Goal: Check status: Check status

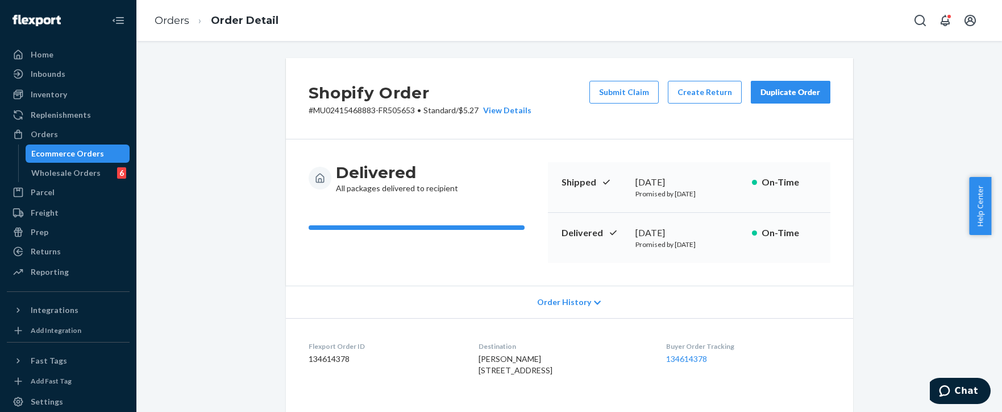
drag, startPoint x: 718, startPoint y: 38, endPoint x: 633, endPoint y: 37, distance: 85.3
click at [718, 38] on div "Orders Order Detail" at bounding box center [569, 20] width 866 height 41
click at [49, 130] on div "Orders" at bounding box center [44, 134] width 27 height 11
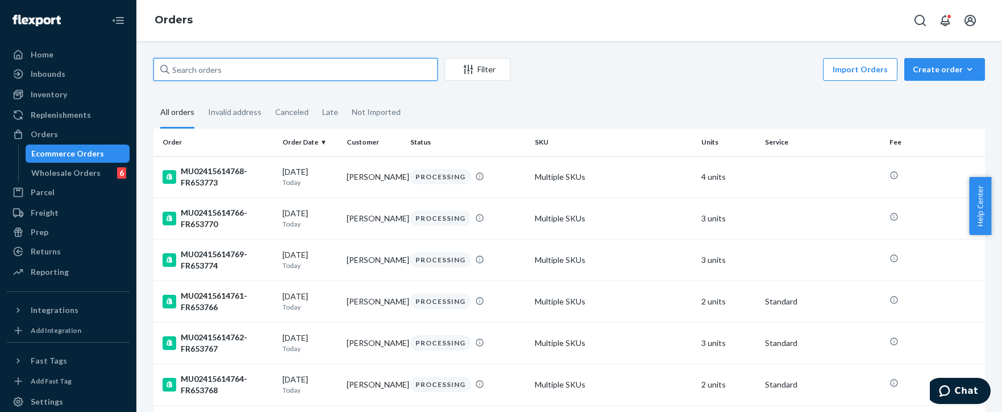
click at [277, 71] on input "text" at bounding box center [296, 69] width 284 height 23
paste input "MU02415551564"
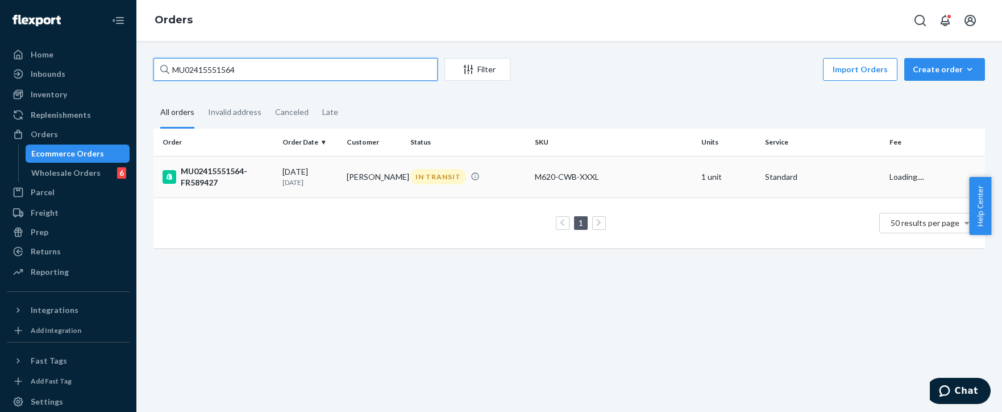
type input "MU02415551564"
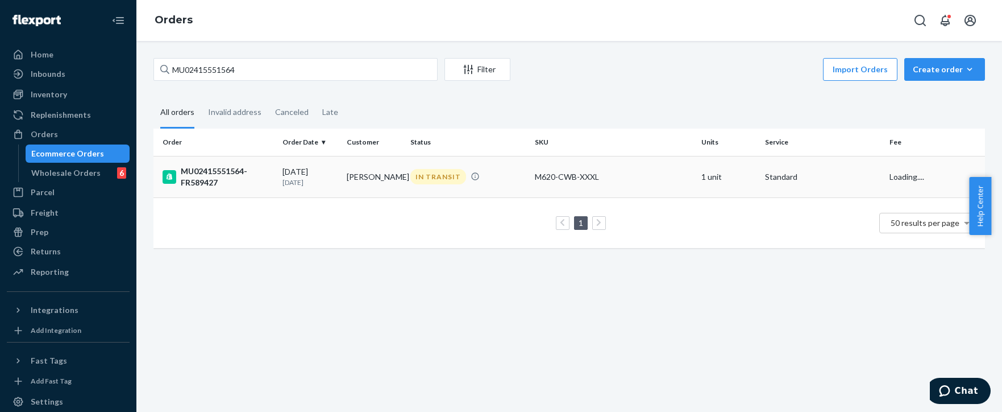
click at [425, 177] on div "IN TRANSIT" at bounding box center [439, 176] width 56 height 15
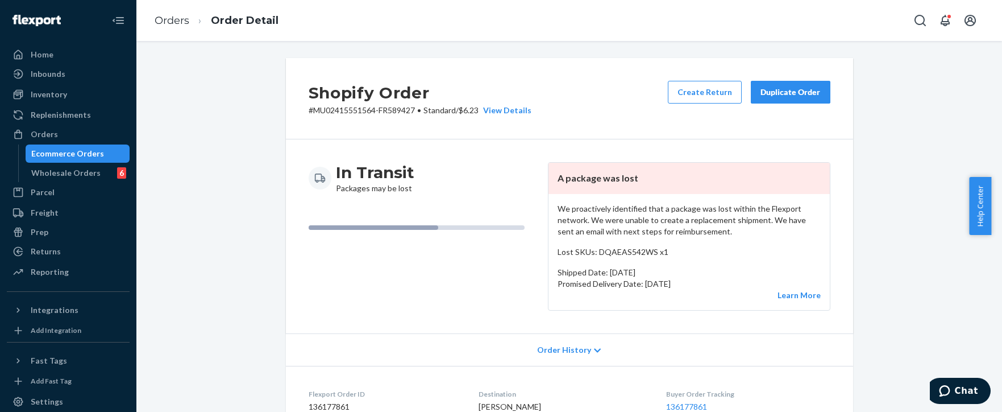
click at [906, 131] on div "Shopify Order # MU02415551564-FR589427 • Standard / $6.23 View Details Create R…" at bounding box center [569, 418] width 849 height 721
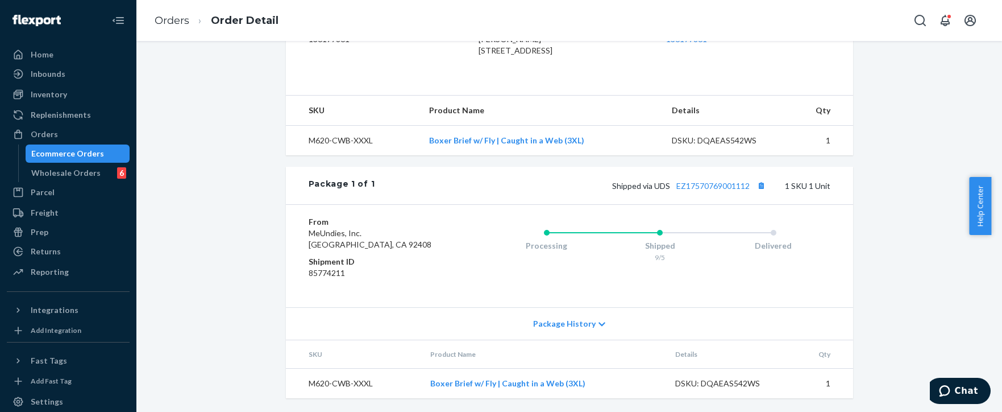
scroll to position [390, 0]
click at [336, 268] on dd "85774211" at bounding box center [377, 272] width 136 height 11
copy dd "85774211"
drag, startPoint x: 43, startPoint y: 135, endPoint x: 115, endPoint y: 121, distance: 73.7
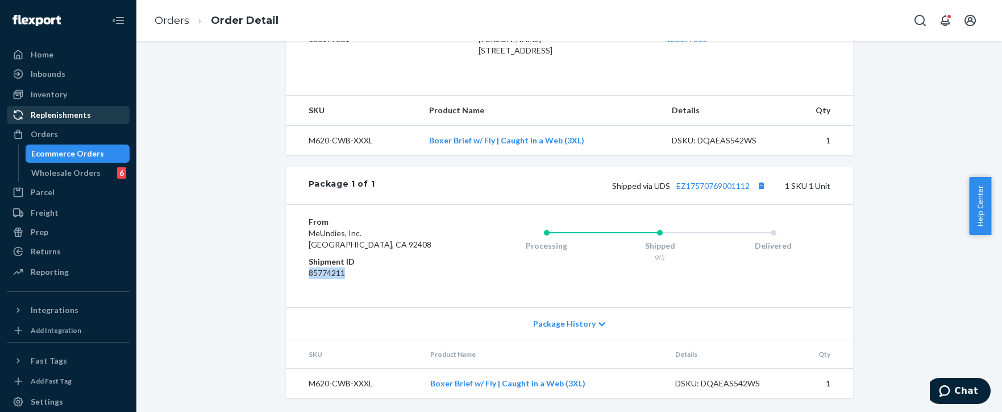
click at [43, 135] on div "Orders" at bounding box center [44, 134] width 27 height 11
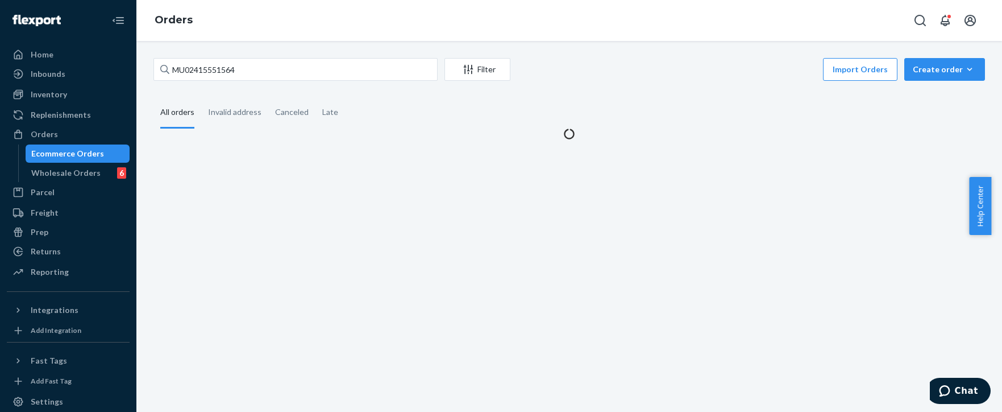
click at [255, 85] on div "MU02415551564 Filter Import Orders Create order Ecommerce order Removal order A…" at bounding box center [569, 98] width 849 height 81
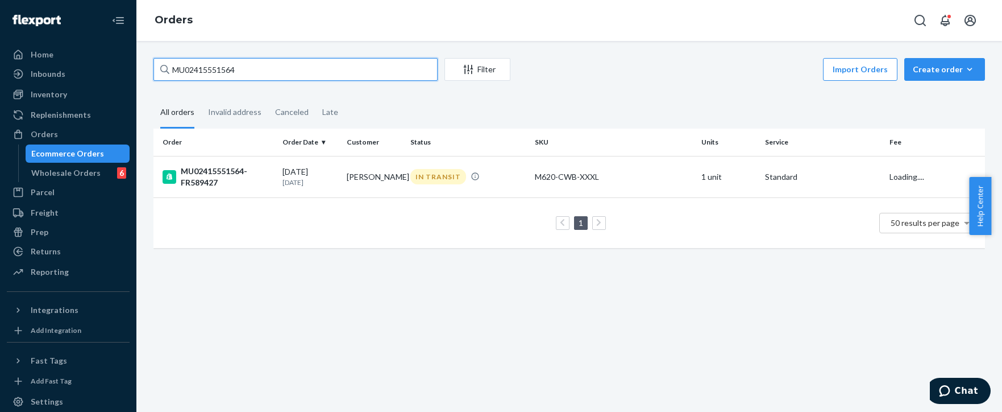
click at [254, 70] on input "MU02415551564" at bounding box center [296, 69] width 284 height 23
paste input "00"
type input "MU02415551004"
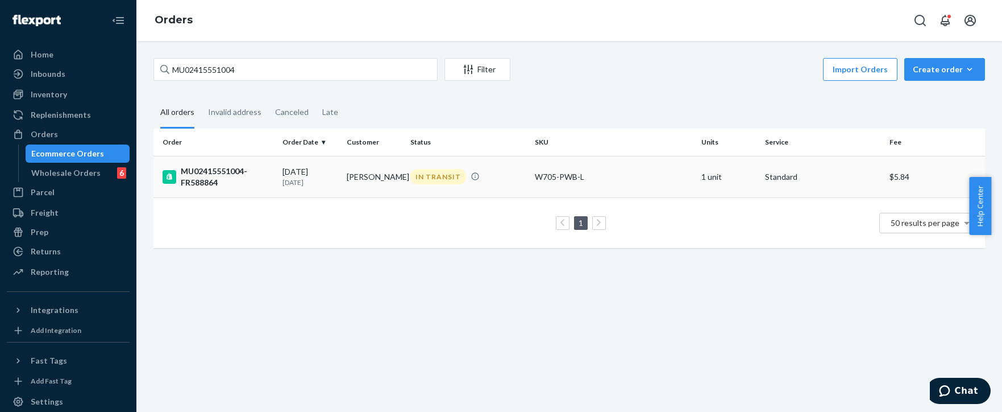
click at [427, 174] on div "IN TRANSIT" at bounding box center [439, 176] width 56 height 15
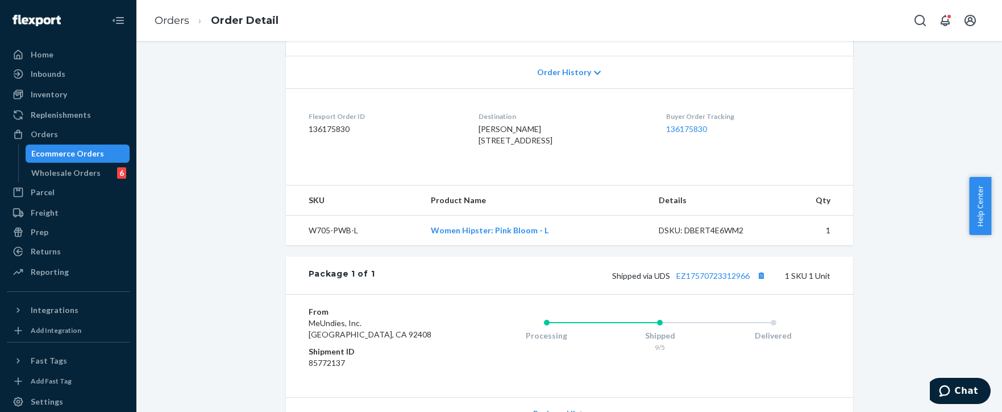
scroll to position [390, 0]
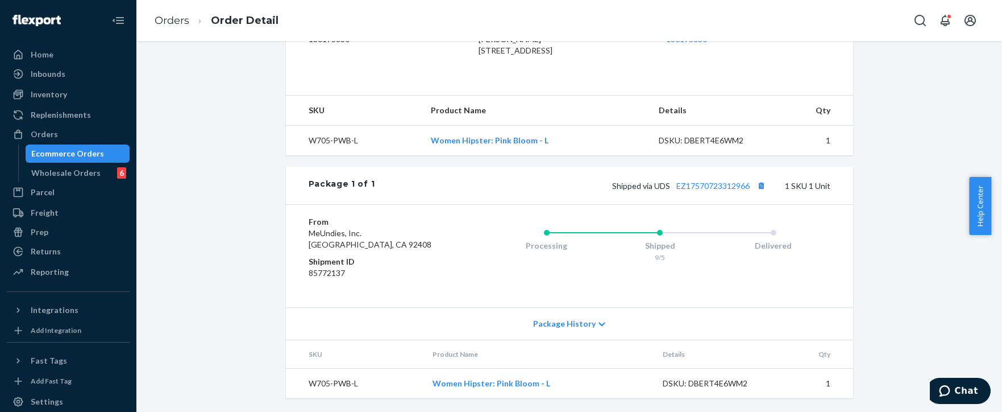
click at [320, 276] on dd "85772137" at bounding box center [377, 272] width 136 height 11
copy dd "85772137"
click at [53, 133] on div "Orders" at bounding box center [44, 134] width 27 height 11
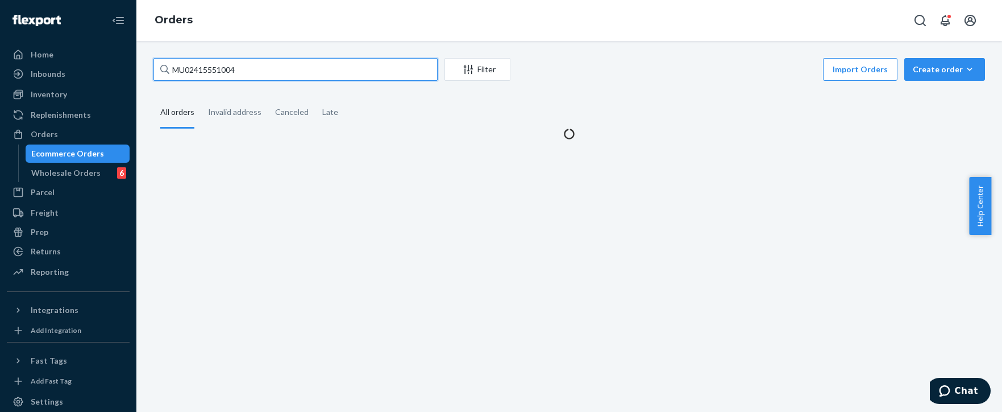
click at [323, 69] on input "MU02415551004" at bounding box center [296, 69] width 284 height 23
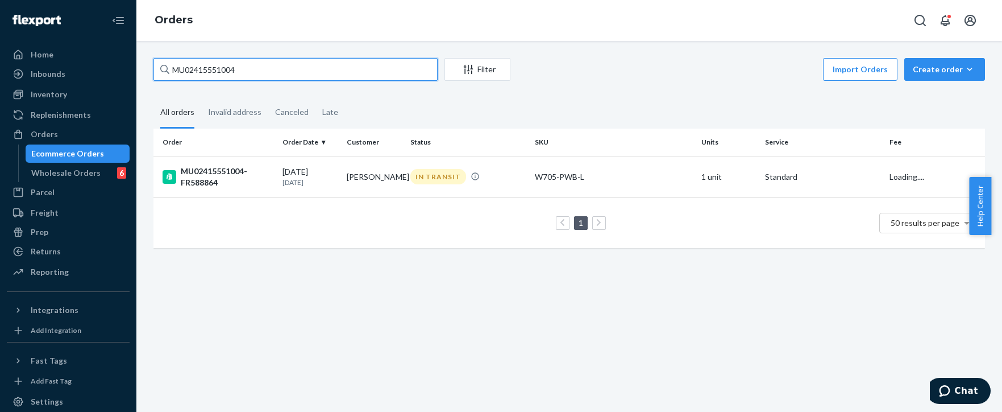
click at [323, 69] on input "MU02415551004" at bounding box center [296, 69] width 284 height 23
paste input "44113"
type input "MU02415544113"
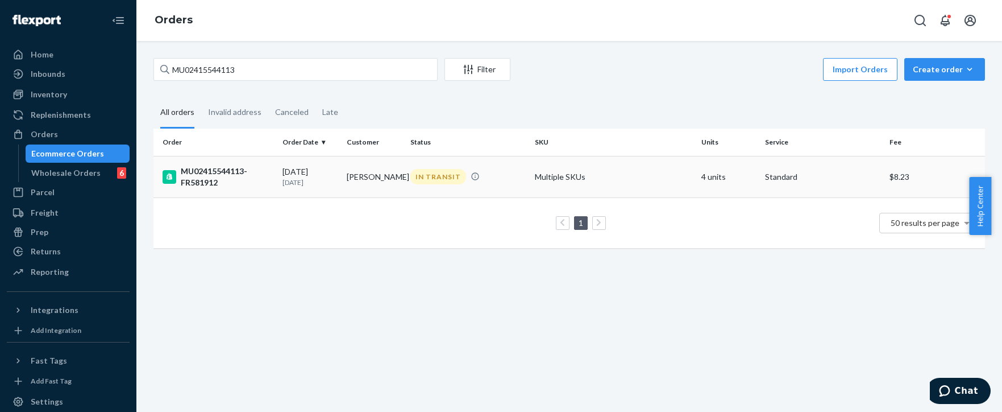
click at [367, 173] on td "[PERSON_NAME]" at bounding box center [374, 177] width 64 height 42
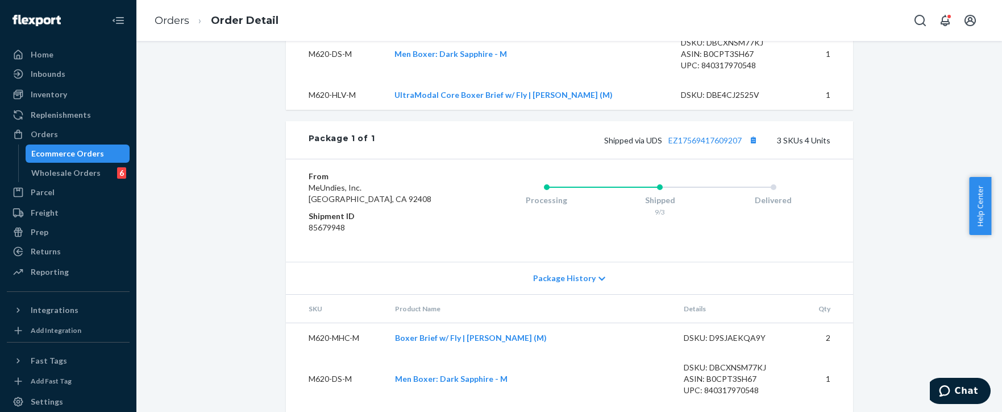
scroll to position [498, 0]
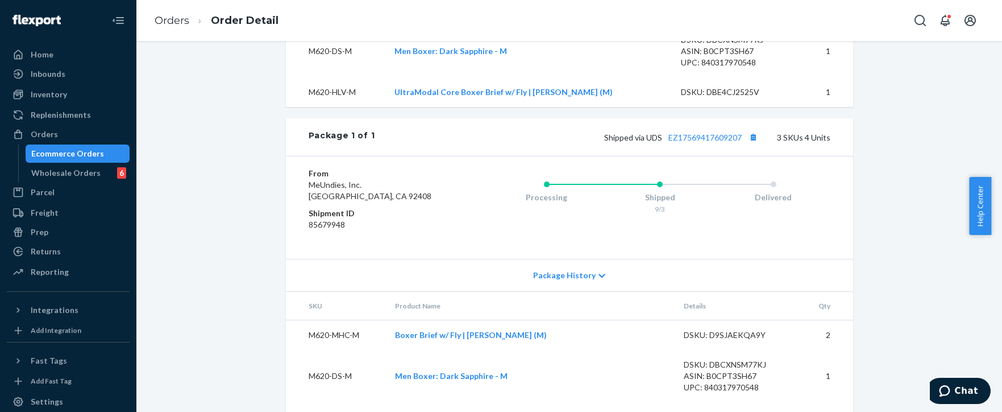
click at [325, 230] on dd "85679948" at bounding box center [377, 224] width 136 height 11
copy dd "85679948"
click at [170, 17] on link "Orders" at bounding box center [172, 20] width 35 height 13
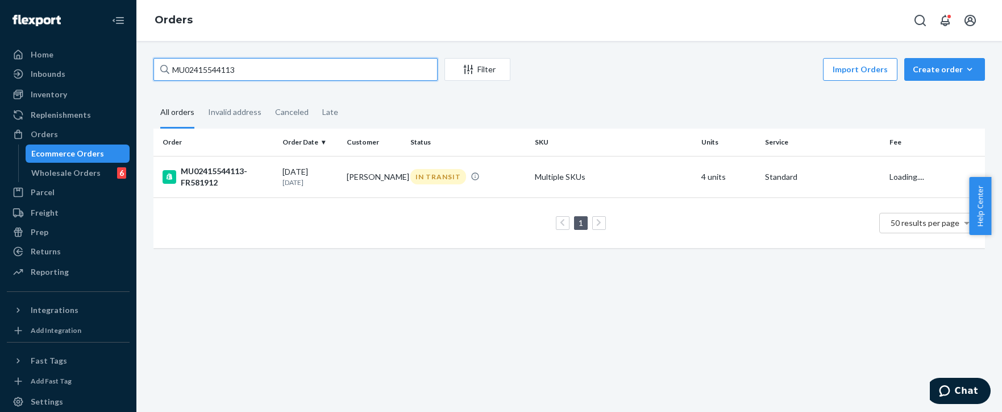
click at [286, 76] on input "MU02415544113" at bounding box center [296, 69] width 284 height 23
paste input "50966"
type input "MU02415550966"
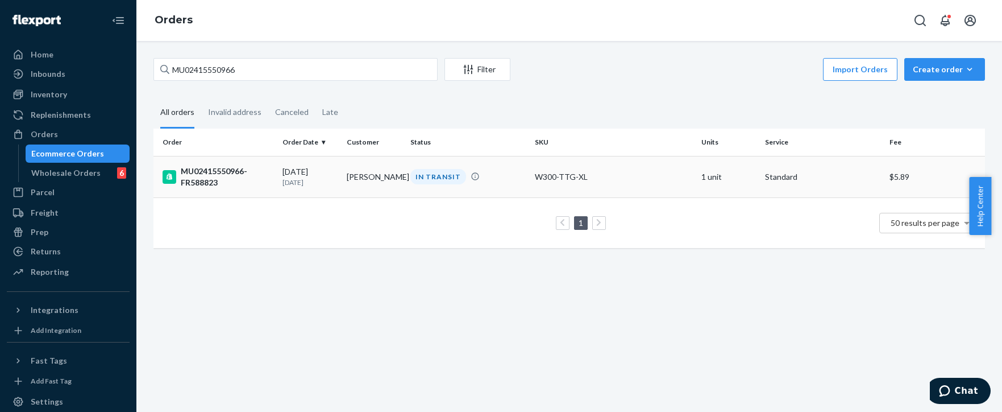
click at [435, 179] on div "IN TRANSIT" at bounding box center [439, 176] width 56 height 15
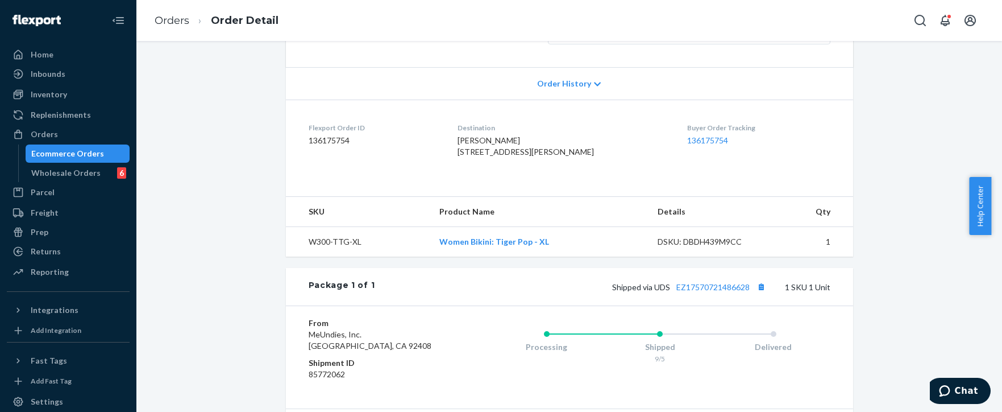
scroll to position [390, 0]
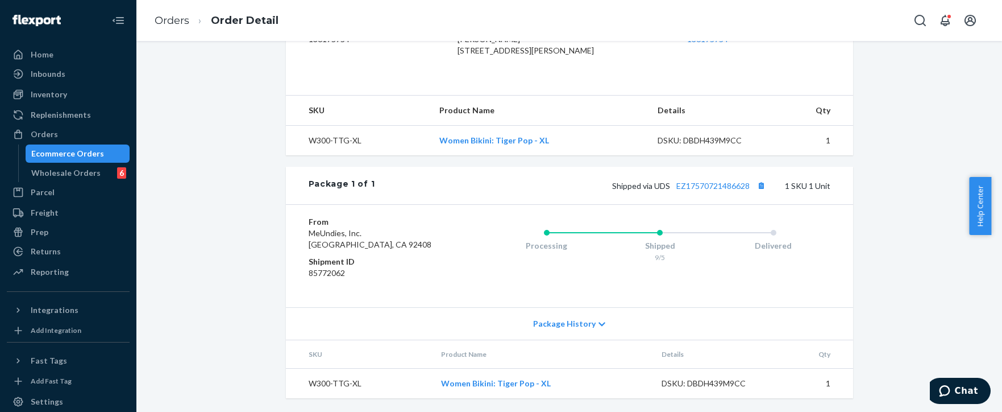
click at [319, 269] on dd "85772062" at bounding box center [377, 272] width 136 height 11
copy dd "85772062"
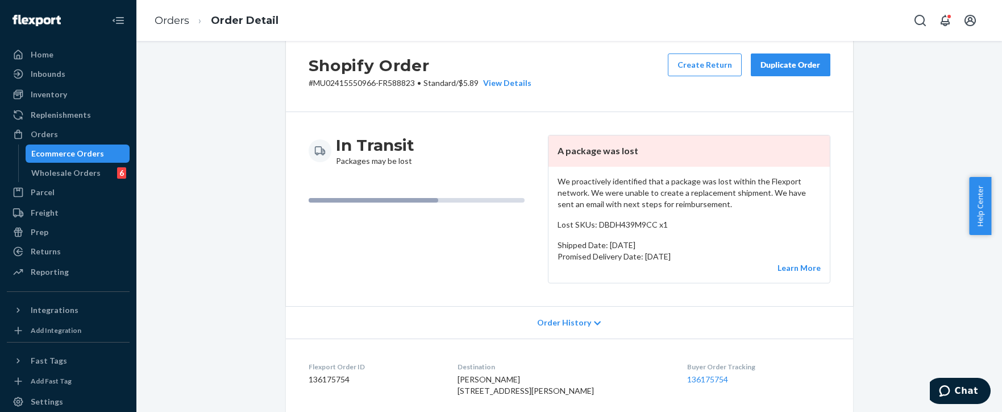
scroll to position [0, 0]
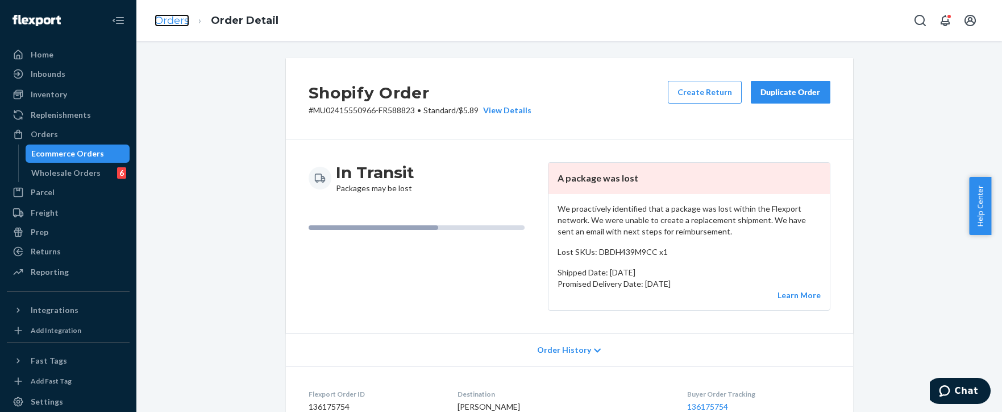
click at [172, 24] on link "Orders" at bounding box center [172, 20] width 35 height 13
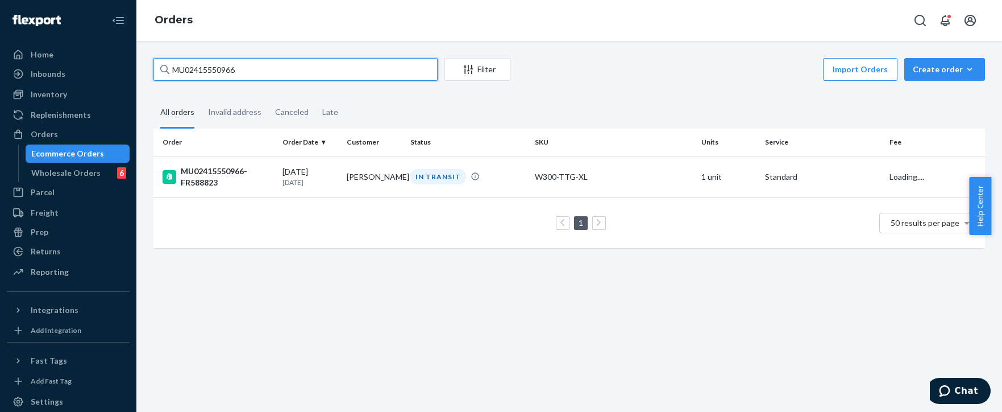
click at [272, 67] on input "MU02415550966" at bounding box center [296, 69] width 284 height 23
paste input "1404"
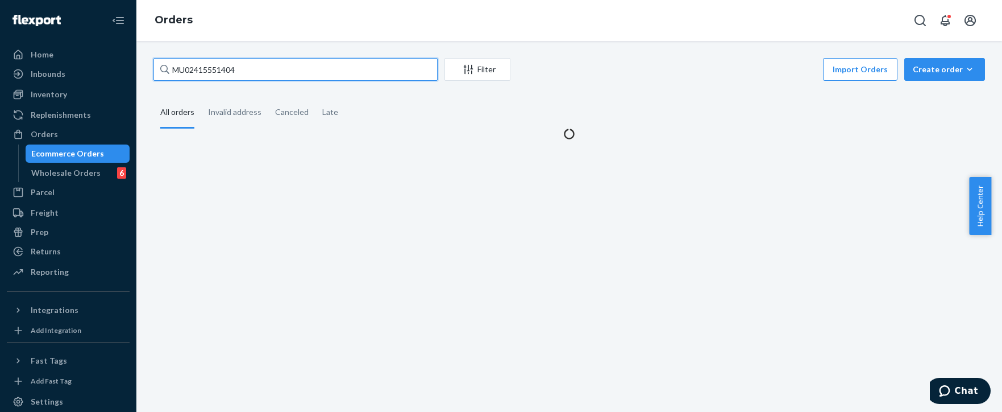
type input "MU02415551404"
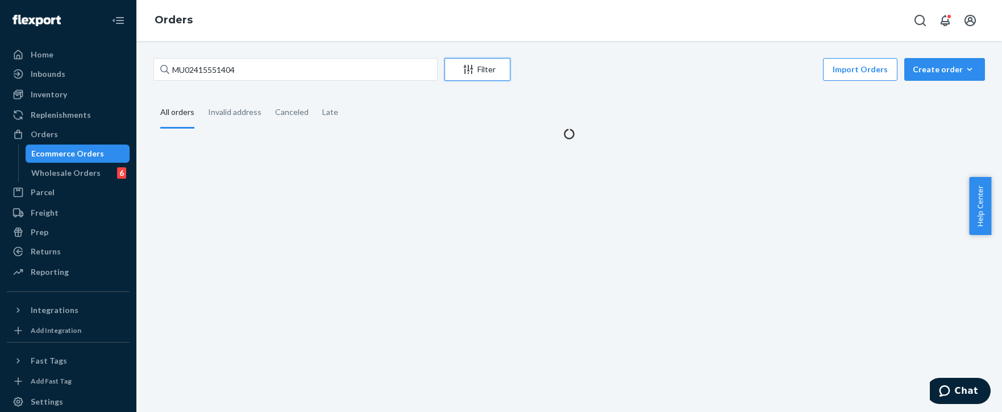
click at [475, 69] on div "Filter" at bounding box center [477, 69] width 65 height 11
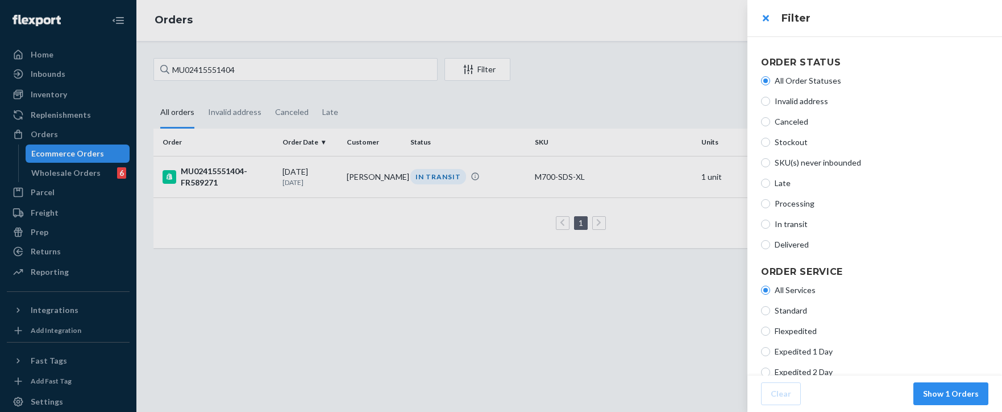
click at [357, 64] on div at bounding box center [501, 206] width 1002 height 412
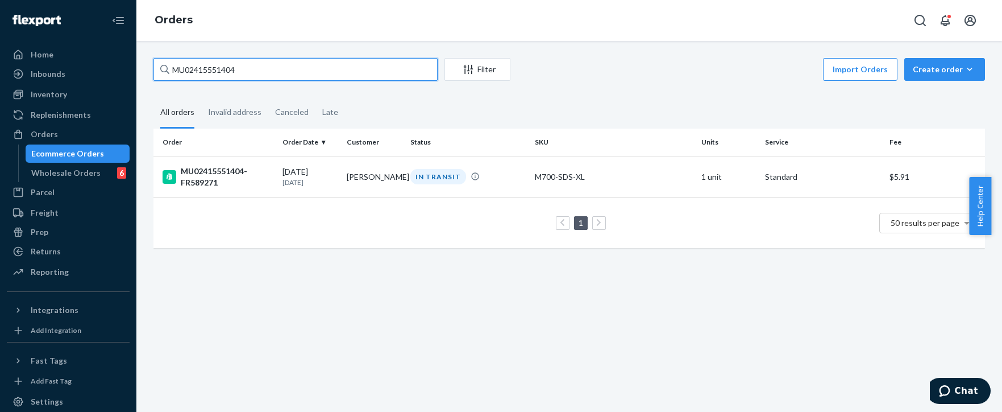
click at [349, 70] on input "MU02415551404" at bounding box center [296, 69] width 284 height 23
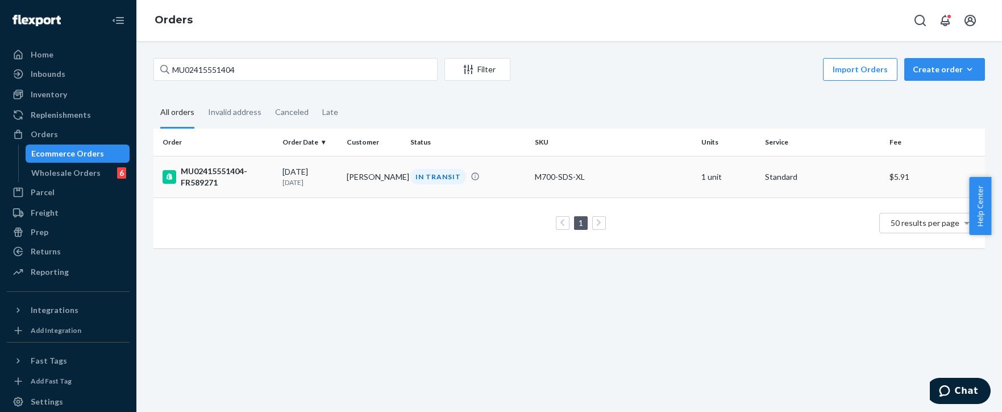
click at [461, 190] on td "IN TRANSIT" at bounding box center [468, 177] width 125 height 42
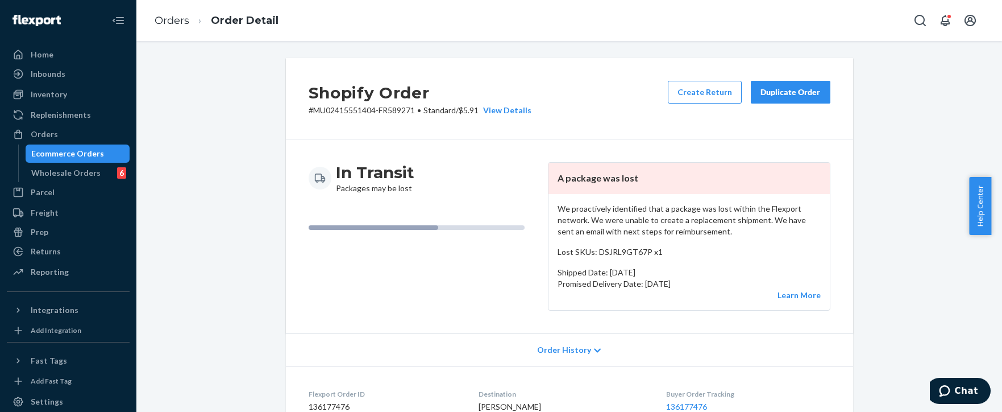
click at [487, 179] on div "In Transit Packages may be lost" at bounding box center [424, 178] width 230 height 32
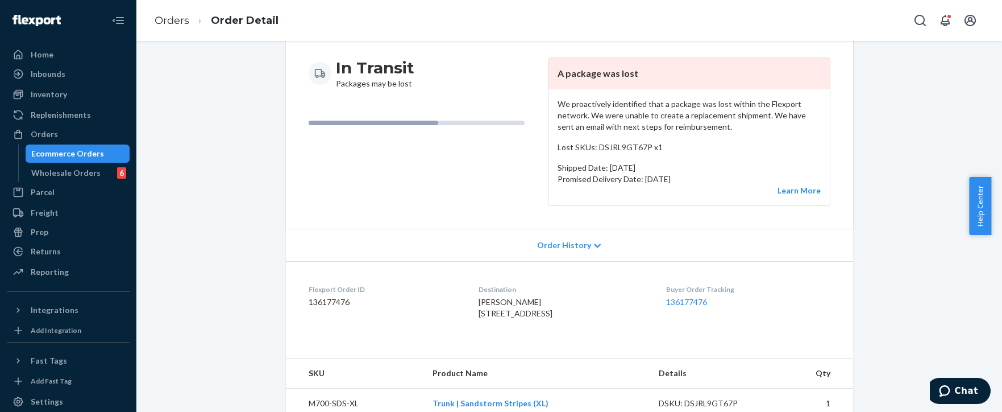
scroll to position [284, 0]
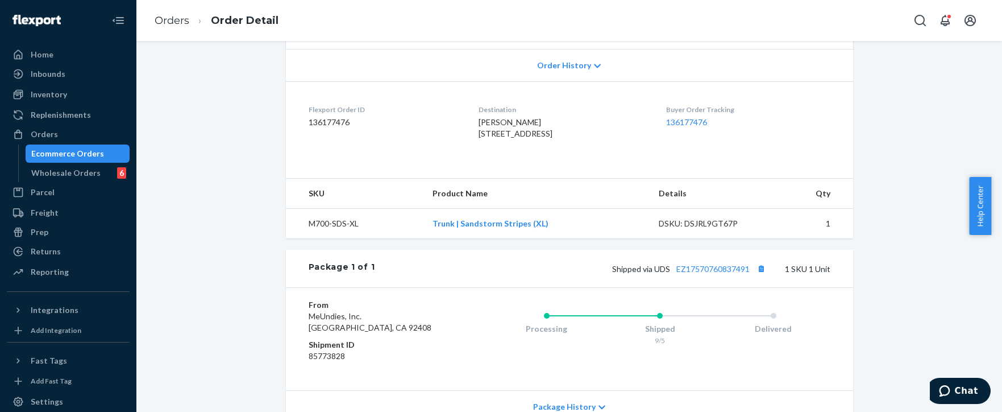
click at [322, 362] on dd "85773828" at bounding box center [377, 355] width 136 height 11
copy dd "85773828"
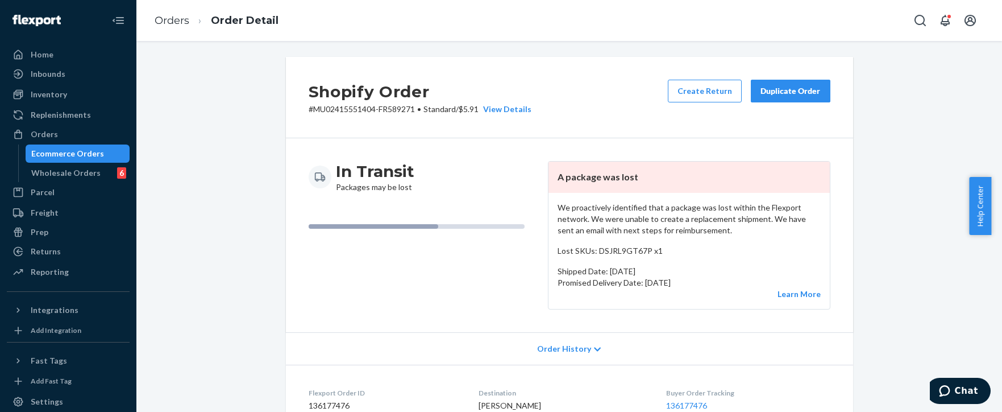
scroll to position [0, 0]
click at [176, 25] on link "Orders" at bounding box center [172, 20] width 35 height 13
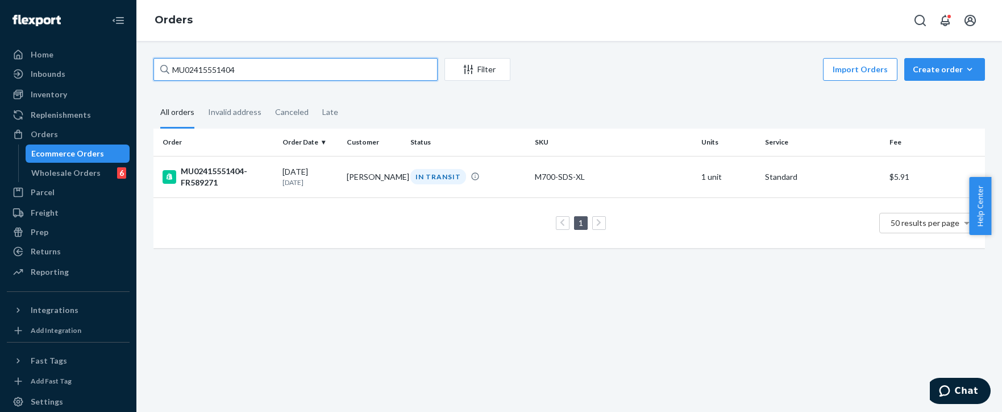
click at [212, 64] on input "MU02415551404" at bounding box center [296, 69] width 284 height 23
paste input "$11.92"
click at [259, 61] on input "MU02415551404" at bounding box center [296, 69] width 284 height 23
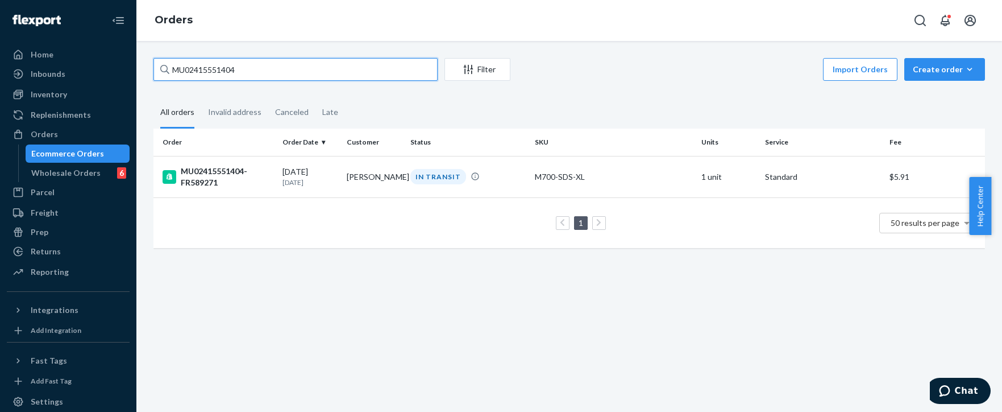
paste input "48860"
type input "MU02415548860"
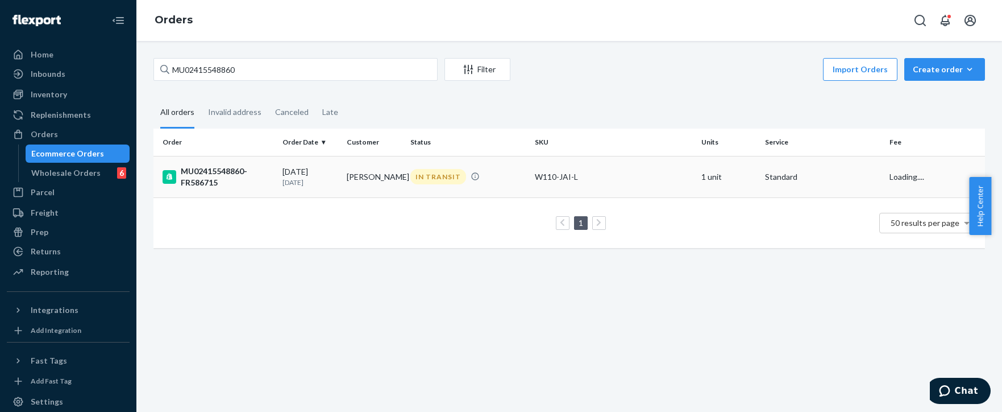
click at [454, 170] on div "IN TRANSIT" at bounding box center [439, 176] width 56 height 15
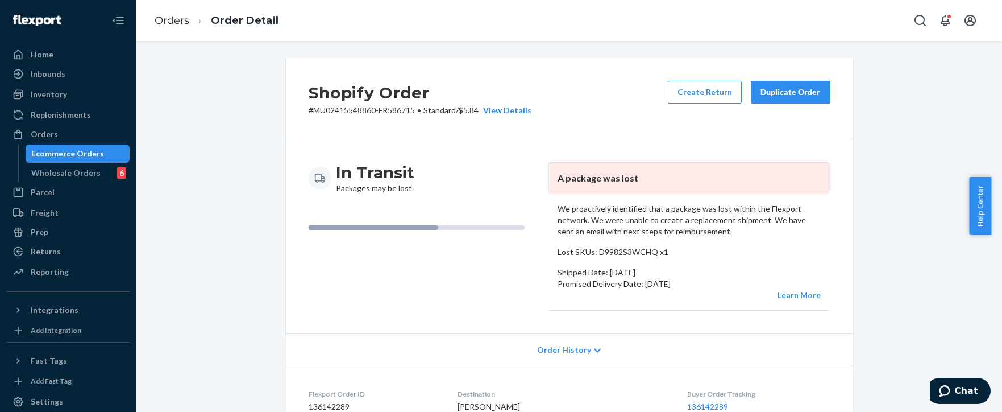
click at [401, 140] on div "In Transit Packages may be lost A package was lost We proactively identified th…" at bounding box center [569, 236] width 567 height 194
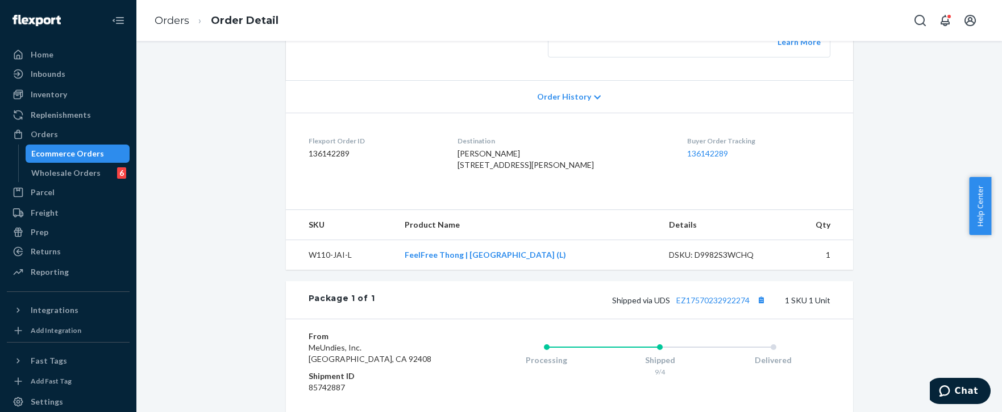
scroll to position [355, 0]
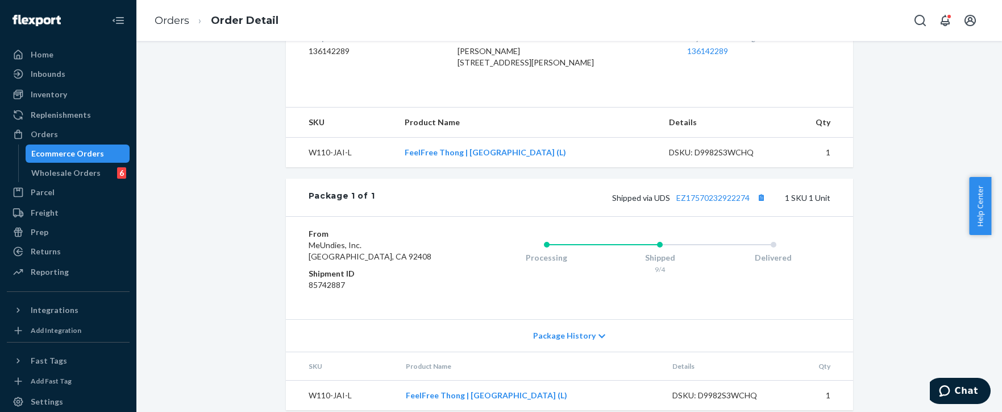
click at [320, 291] on dd "85742887" at bounding box center [377, 284] width 136 height 11
copy dd "85742887"
click at [740, 22] on div "Orders Order Detail" at bounding box center [569, 20] width 866 height 41
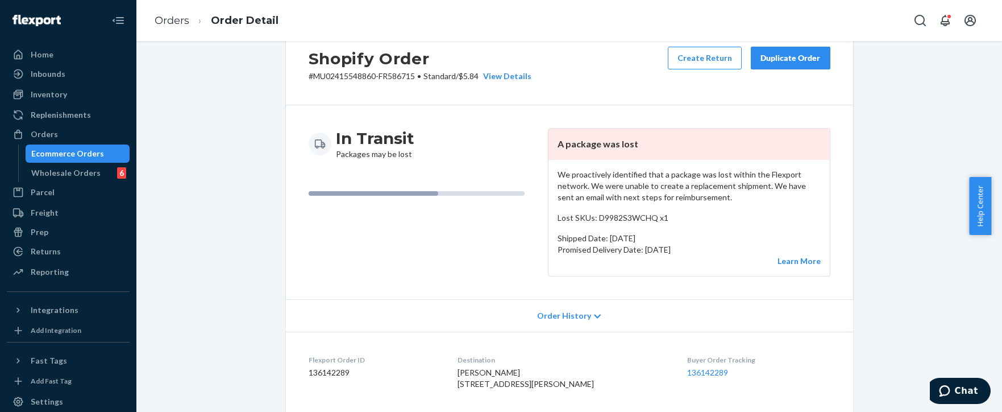
scroll to position [0, 0]
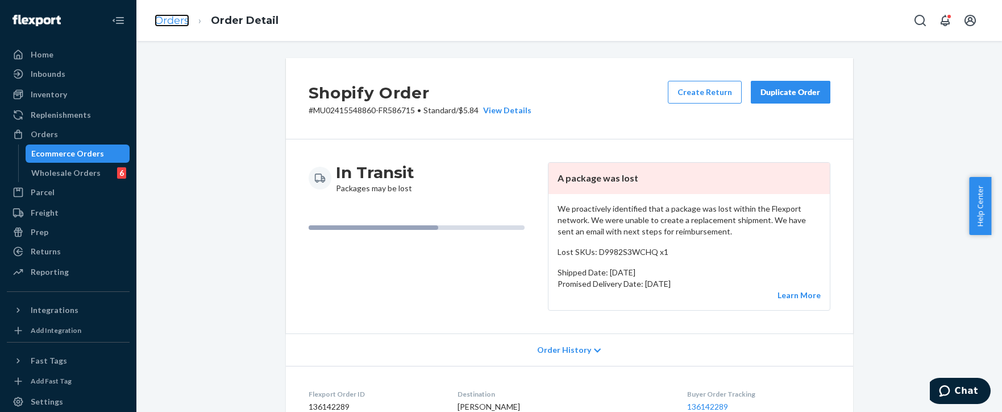
click at [174, 20] on link "Orders" at bounding box center [172, 20] width 35 height 13
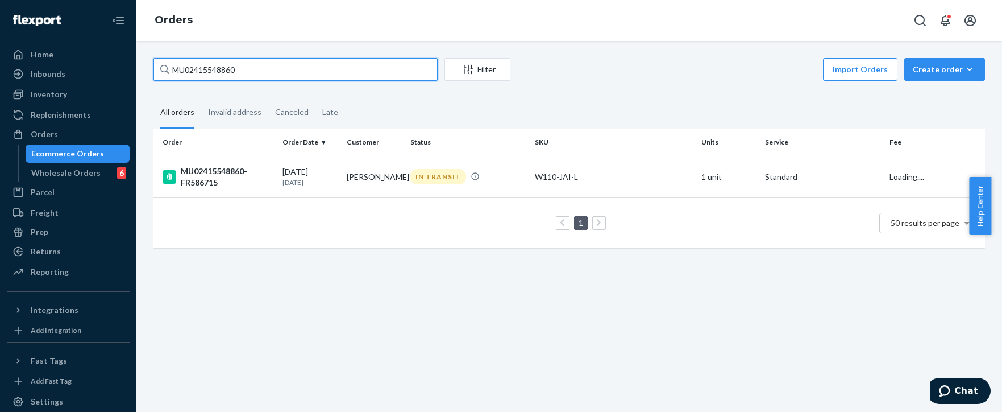
click at [306, 68] on input "MU02415548860" at bounding box center [296, 69] width 284 height 23
paste input "517"
type input "MU02415551760"
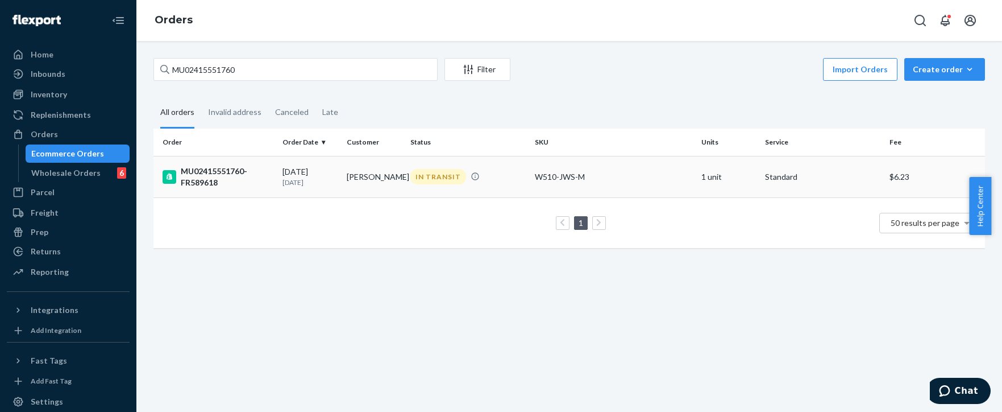
click at [368, 172] on td "[PERSON_NAME]" at bounding box center [374, 177] width 64 height 42
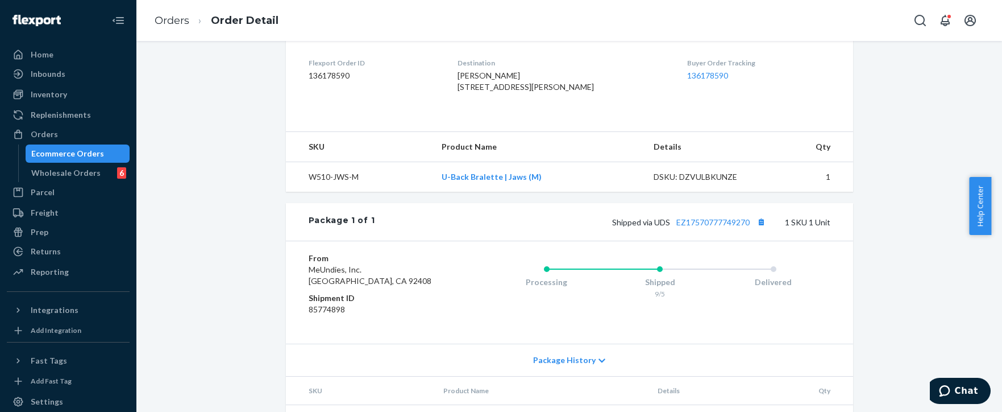
scroll to position [390, 0]
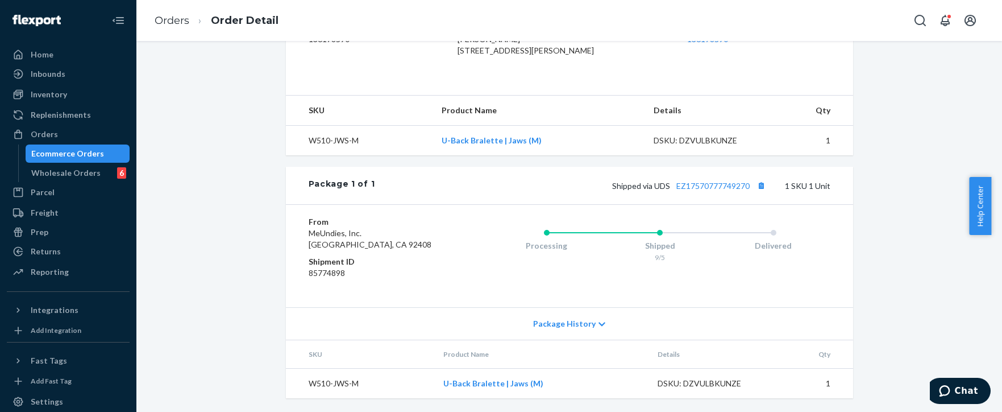
click at [325, 270] on dd "85774898" at bounding box center [377, 272] width 136 height 11
copy dd "85774898"
click at [185, 21] on link "Orders" at bounding box center [172, 20] width 35 height 13
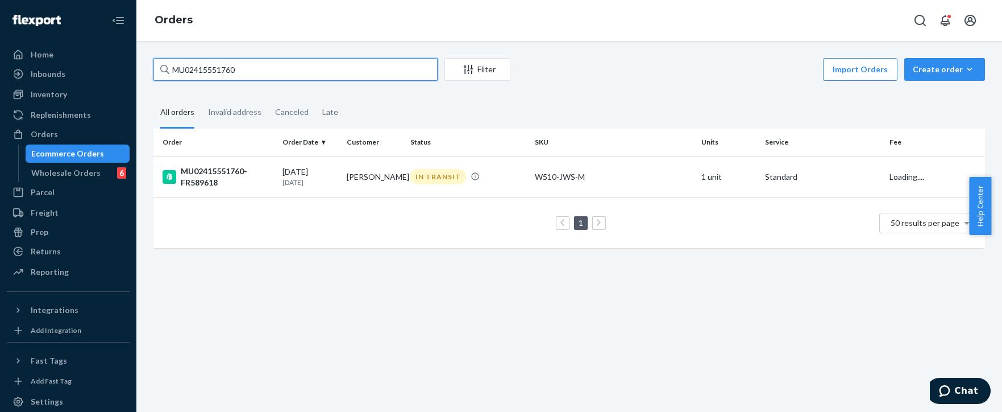
click at [275, 65] on input "MU02415551760" at bounding box center [296, 69] width 284 height 23
paste input "73788"
type input "MU02415573788"
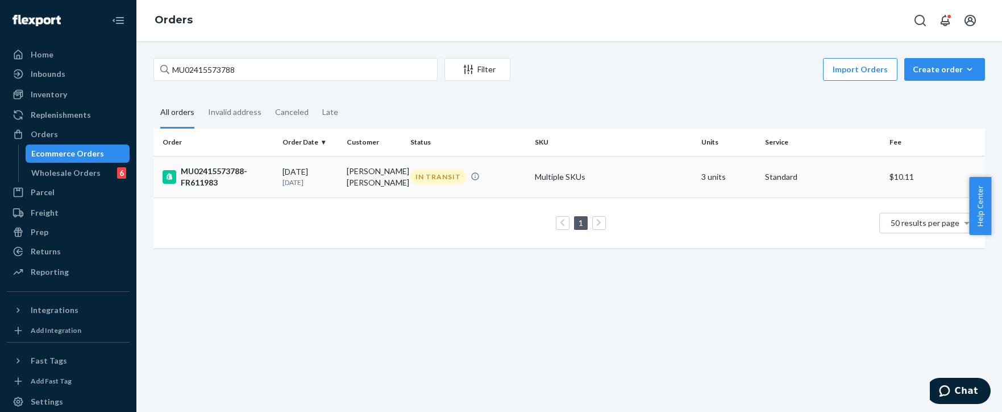
click at [474, 171] on div "IN TRANSIT" at bounding box center [468, 176] width 120 height 15
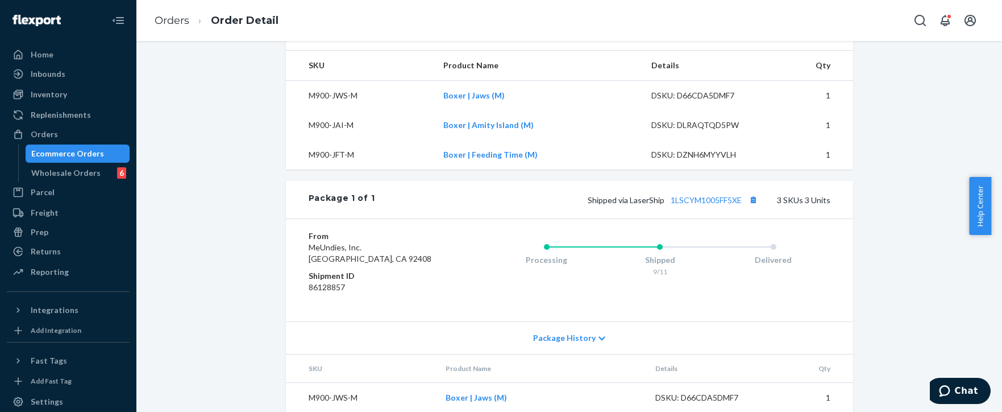
scroll to position [426, 0]
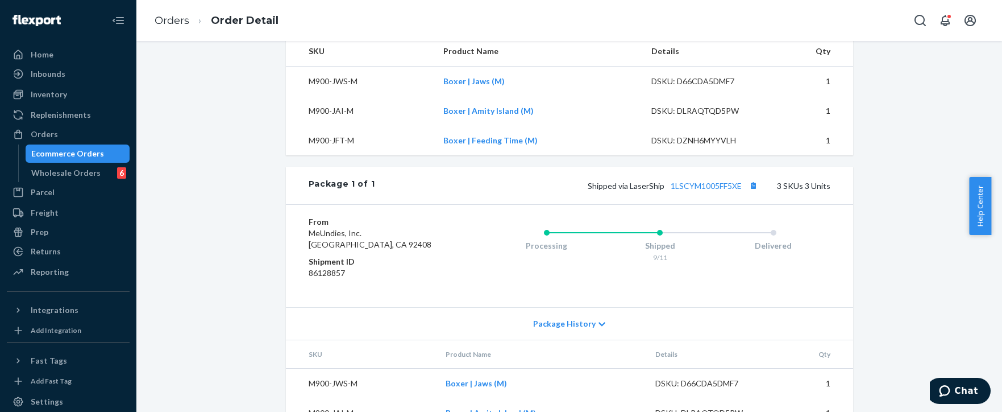
click at [325, 279] on dd "86128857" at bounding box center [377, 272] width 136 height 11
copy dd "86128857"
drag, startPoint x: 51, startPoint y: 133, endPoint x: 109, endPoint y: 125, distance: 59.2
click at [51, 132] on div "Orders" at bounding box center [44, 134] width 27 height 11
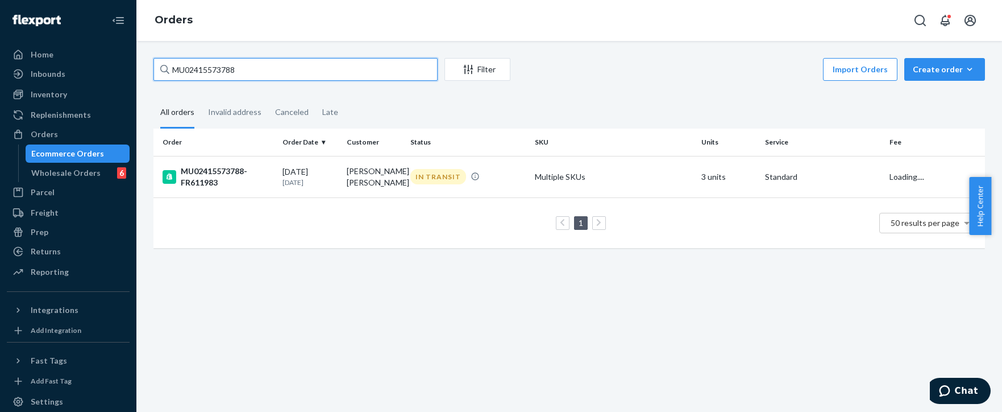
click at [242, 74] on input "MU02415573788" at bounding box center [296, 69] width 284 height 23
paste input "2582"
type input "MU02415572582"
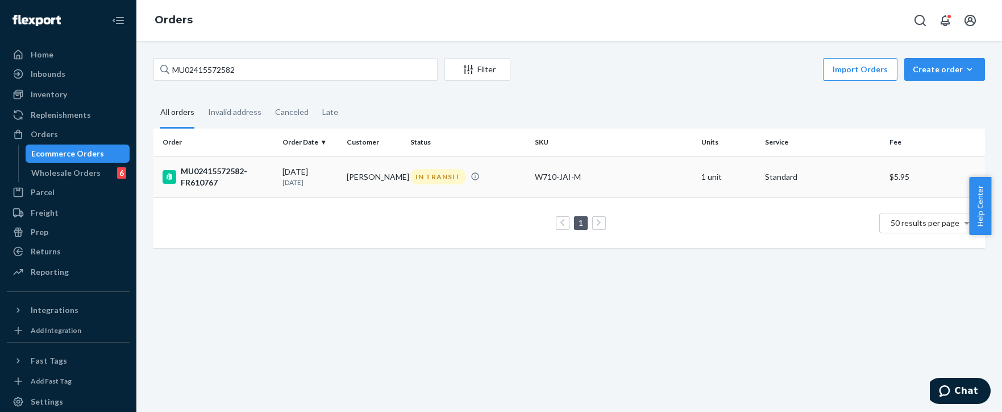
click at [378, 175] on td "[PERSON_NAME]" at bounding box center [374, 177] width 64 height 42
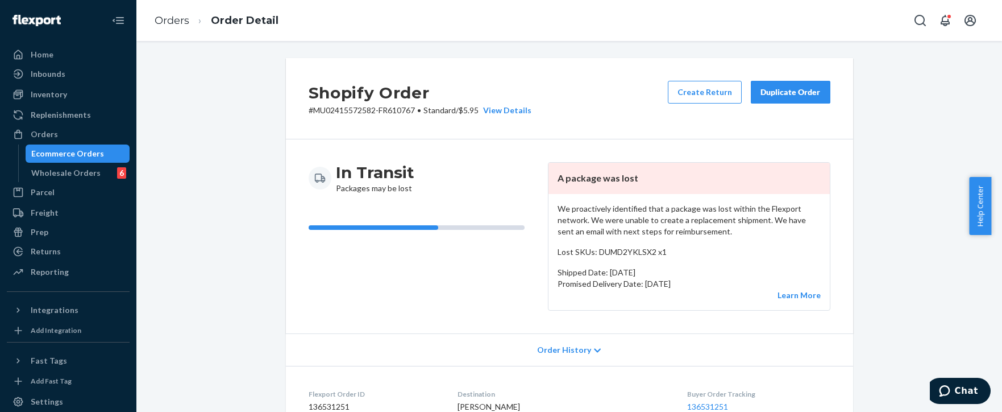
scroll to position [390, 0]
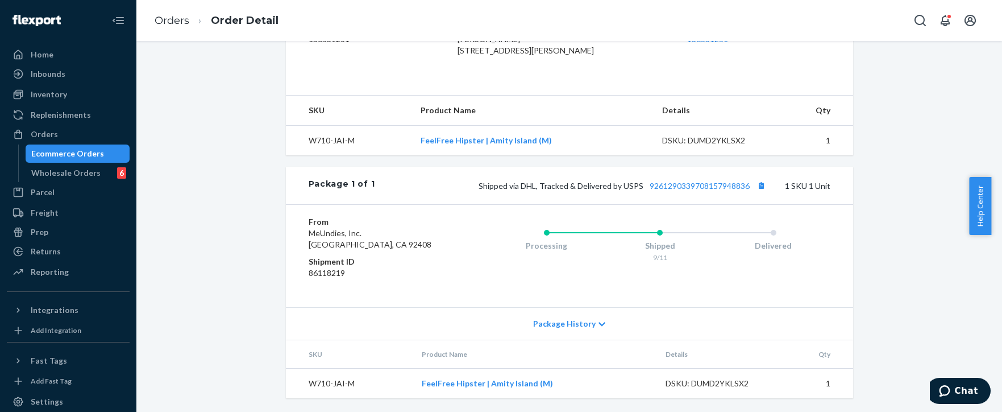
click at [312, 278] on dd "86118219" at bounding box center [377, 272] width 136 height 11
click at [312, 277] on dd "86118219" at bounding box center [377, 272] width 136 height 11
copy dd "86118219"
click at [156, 25] on link "Orders" at bounding box center [172, 20] width 35 height 13
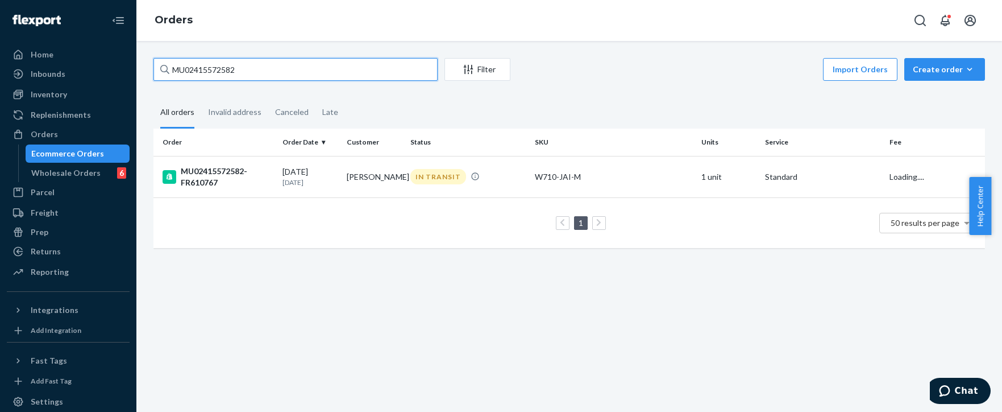
click at [252, 67] on input "MU02415572582" at bounding box center [296, 69] width 284 height 23
paste input "6406"
type input "MU02415576406"
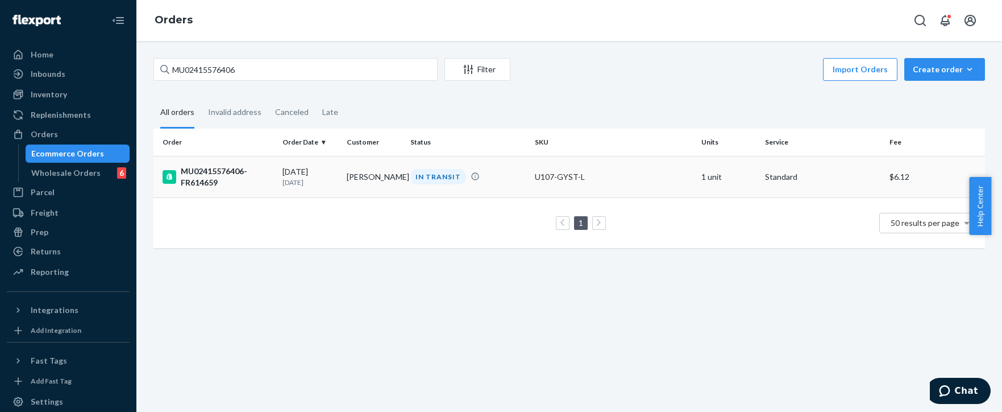
click at [355, 169] on td "[PERSON_NAME]" at bounding box center [374, 177] width 64 height 42
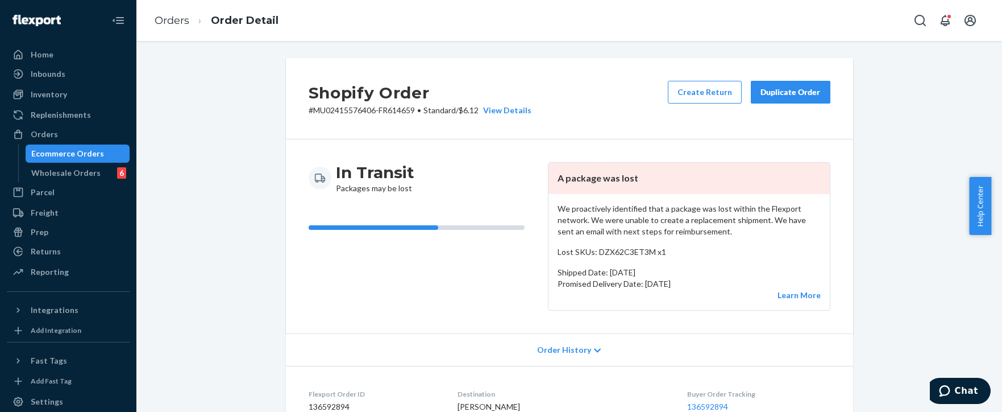
scroll to position [284, 0]
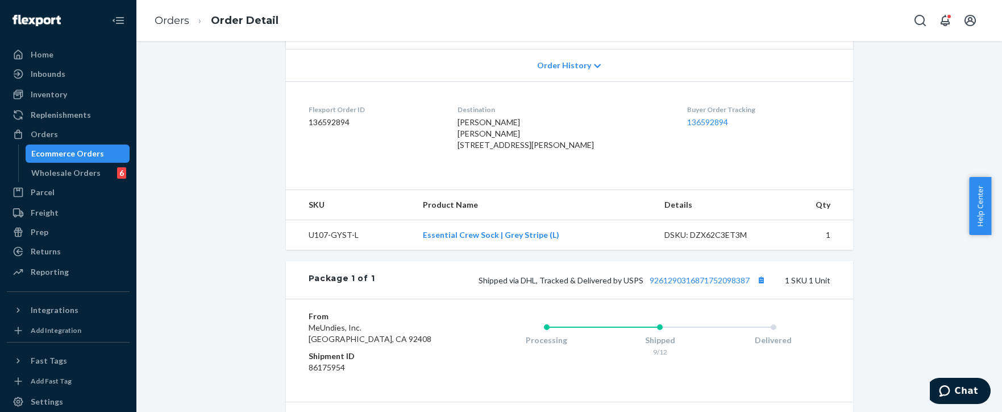
click at [321, 373] on dd "86175954" at bounding box center [377, 367] width 136 height 11
copy dd "86175954"
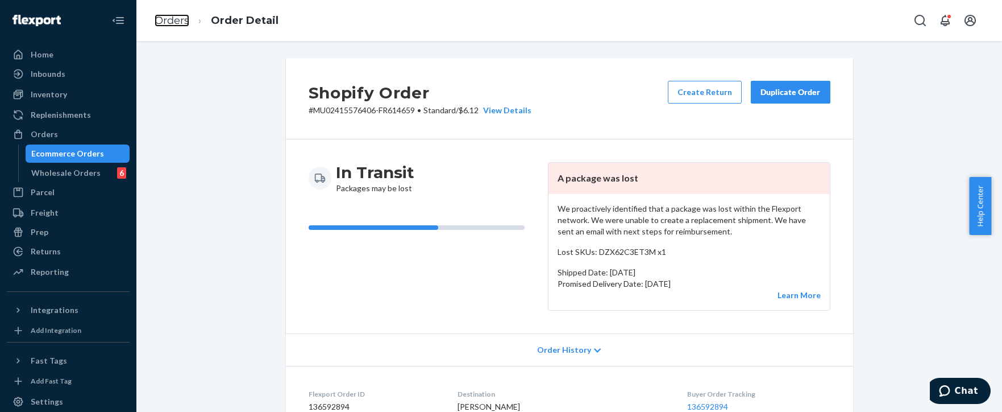
drag, startPoint x: 168, startPoint y: 19, endPoint x: 214, endPoint y: 56, distance: 59.4
click at [168, 19] on link "Orders" at bounding box center [172, 20] width 35 height 13
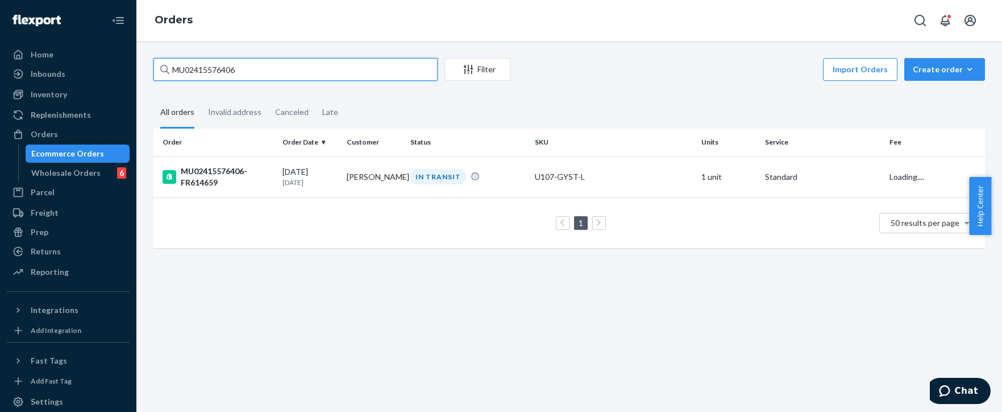
click at [244, 76] on input "MU02415576406" at bounding box center [296, 69] width 284 height 23
paste input "80182"
type input "MU02415580182"
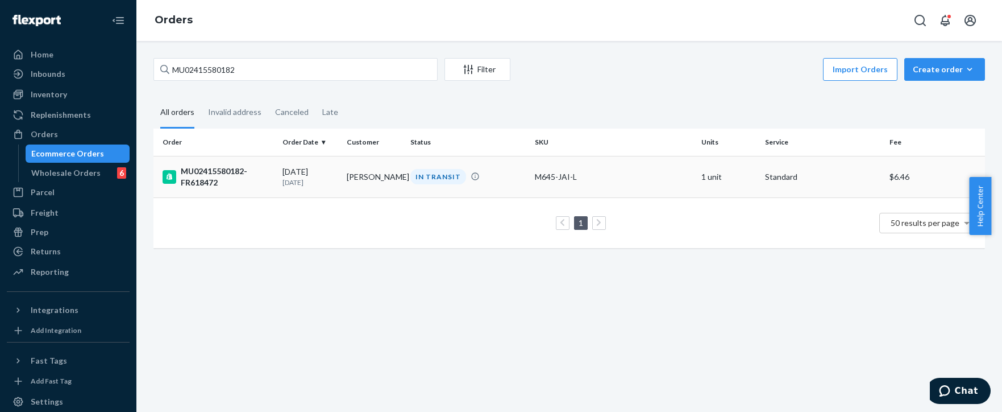
click at [275, 173] on td "MU02415580182-FR618472" at bounding box center [216, 177] width 125 height 42
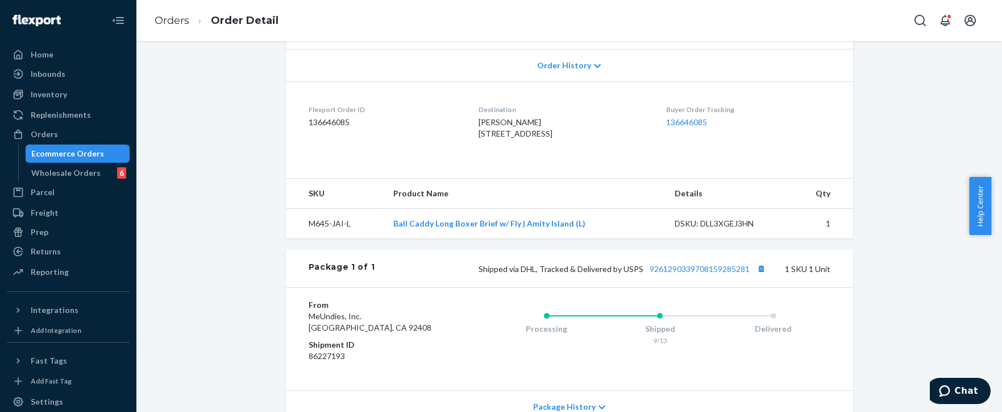
scroll to position [390, 0]
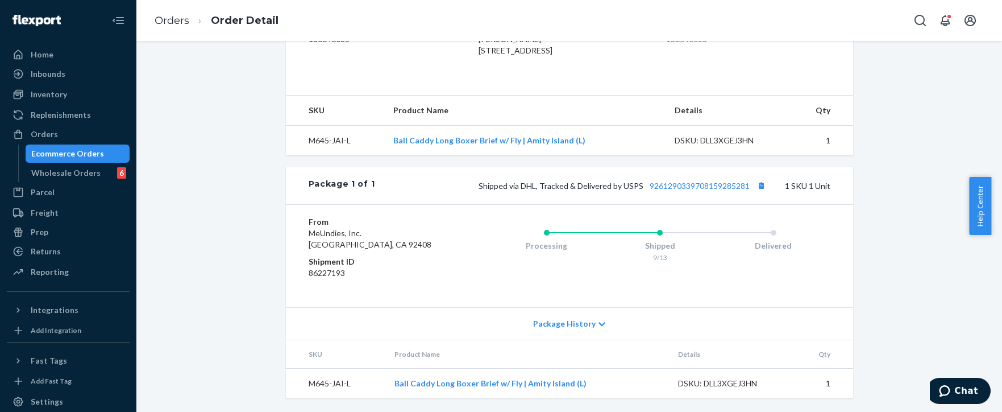
click at [333, 267] on dd "86227193" at bounding box center [377, 272] width 136 height 11
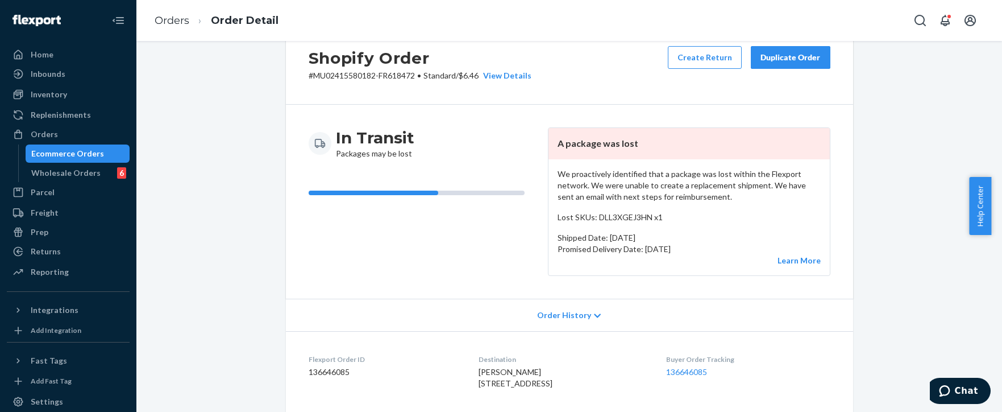
scroll to position [0, 0]
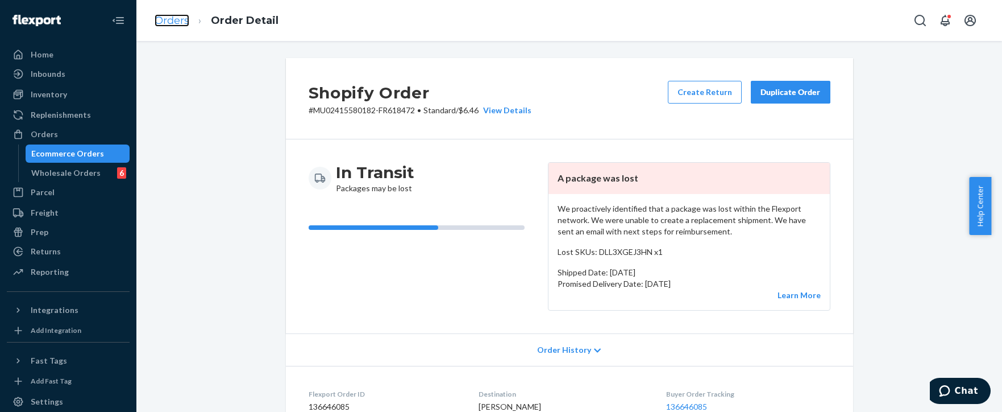
click at [159, 18] on link "Orders" at bounding box center [172, 20] width 35 height 13
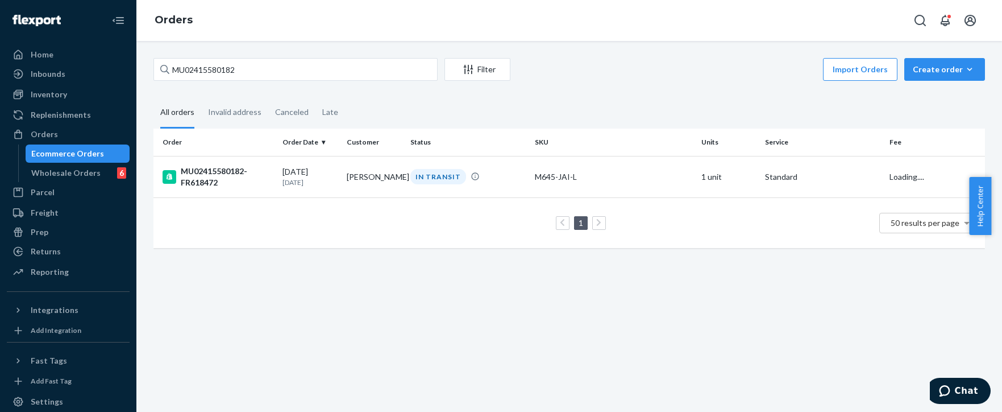
click at [285, 81] on div "MU02415580182 Filter Import Orders Create order Ecommerce order Removal order" at bounding box center [570, 71] width 832 height 26
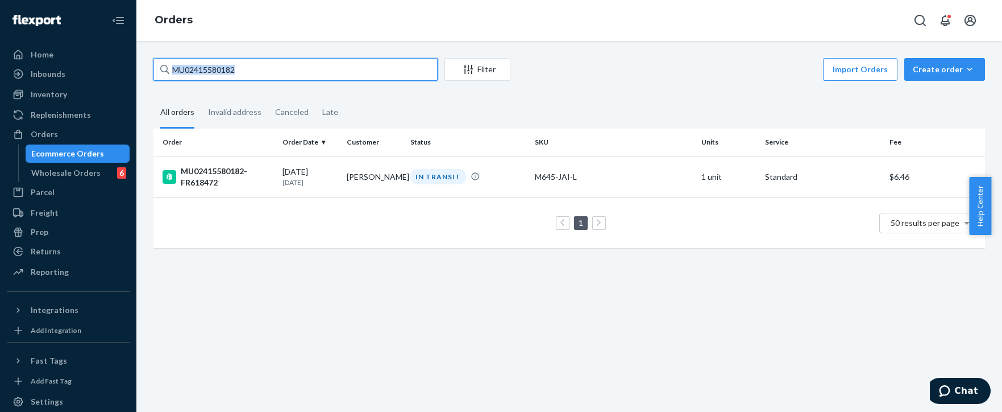
click at [284, 75] on input "MU02415580182" at bounding box center [296, 69] width 284 height 23
paste input "79403"
type input "MU02415579403"
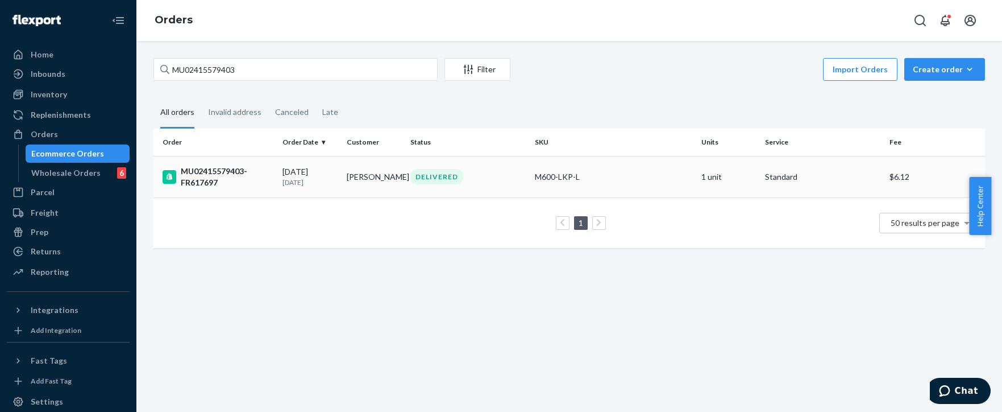
click at [278, 172] on td "[DATE] [DATE]" at bounding box center [310, 177] width 64 height 42
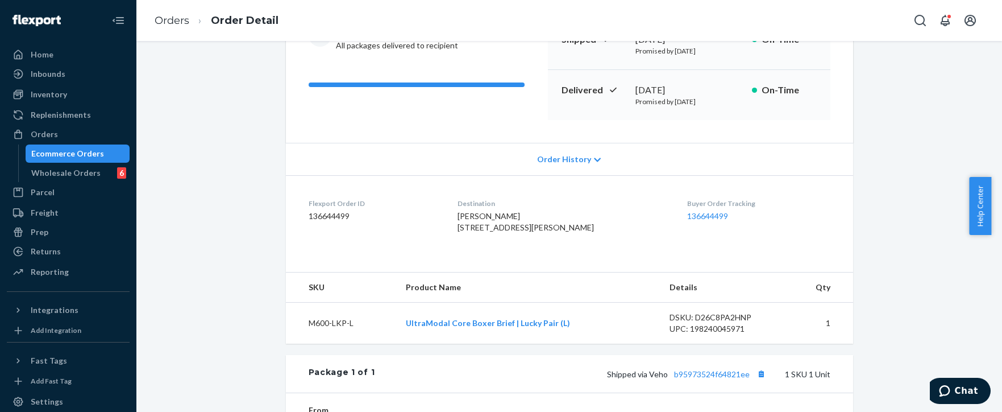
scroll to position [284, 0]
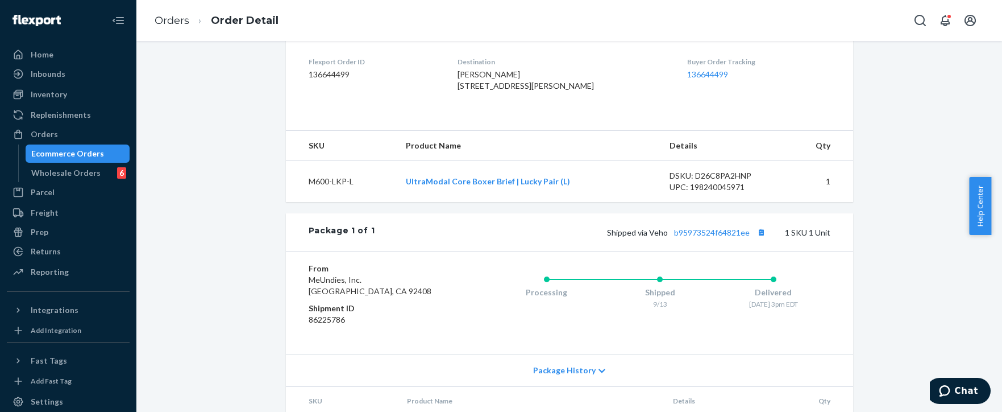
click at [327, 325] on dd "86225786" at bounding box center [377, 319] width 136 height 11
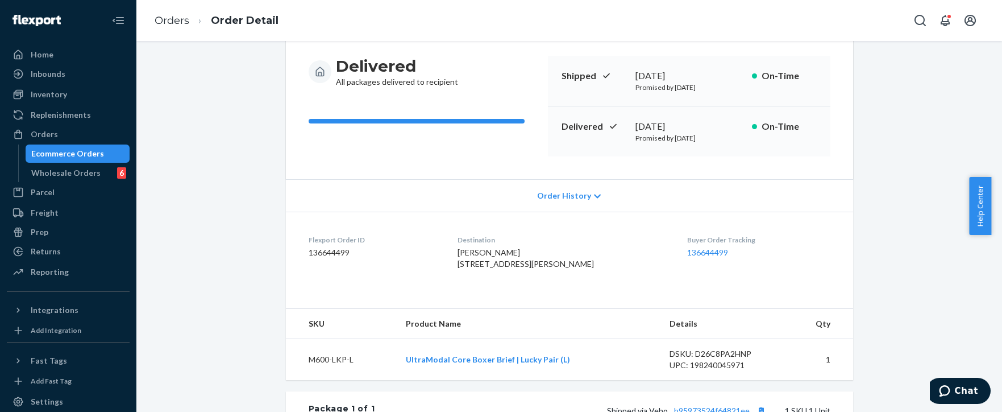
scroll to position [0, 0]
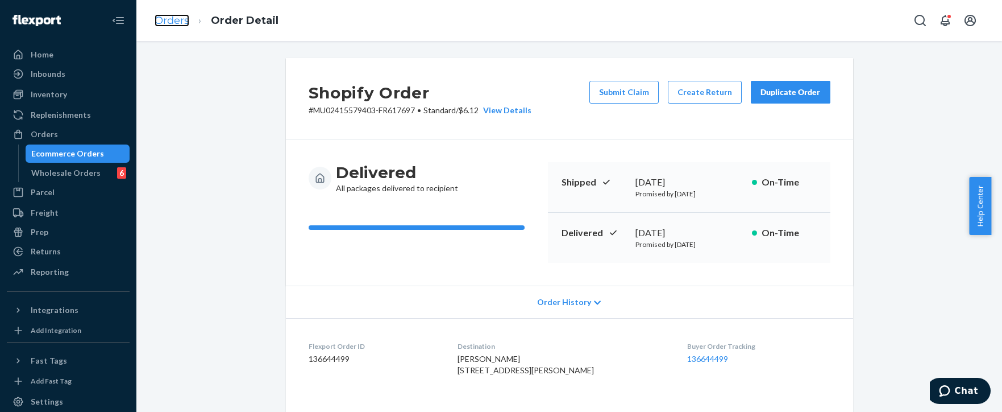
click at [165, 14] on link "Orders" at bounding box center [172, 20] width 35 height 13
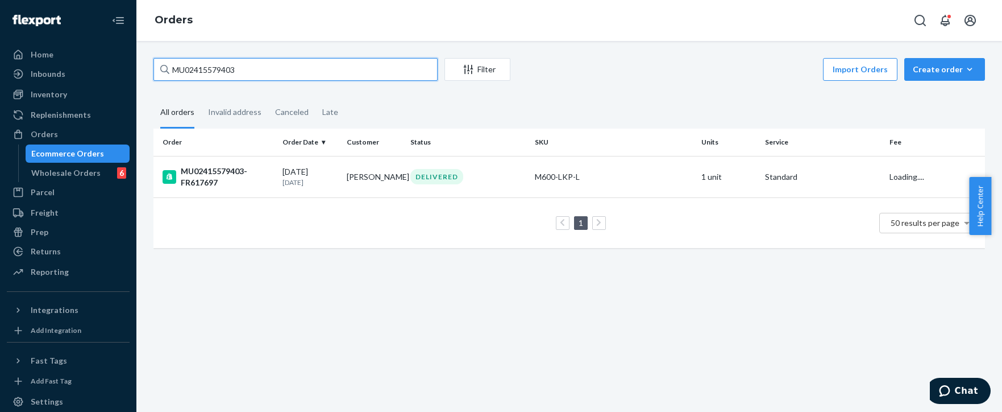
click at [307, 72] on input "MU02415579403" at bounding box center [296, 69] width 284 height 23
paste input "80312"
type input "MU02415580312"
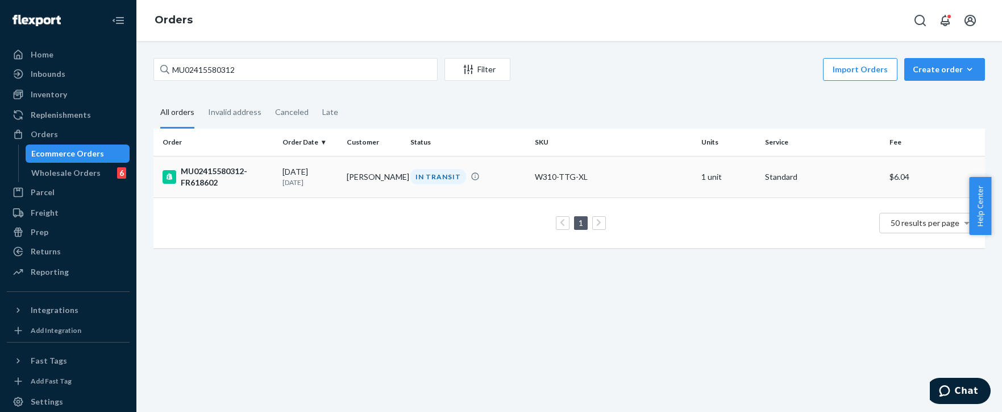
click at [378, 172] on td "[PERSON_NAME]" at bounding box center [374, 177] width 64 height 42
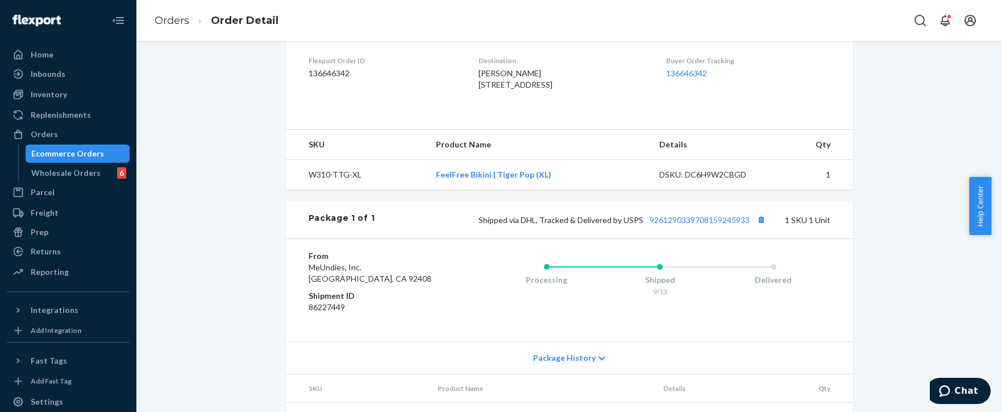
scroll to position [390, 0]
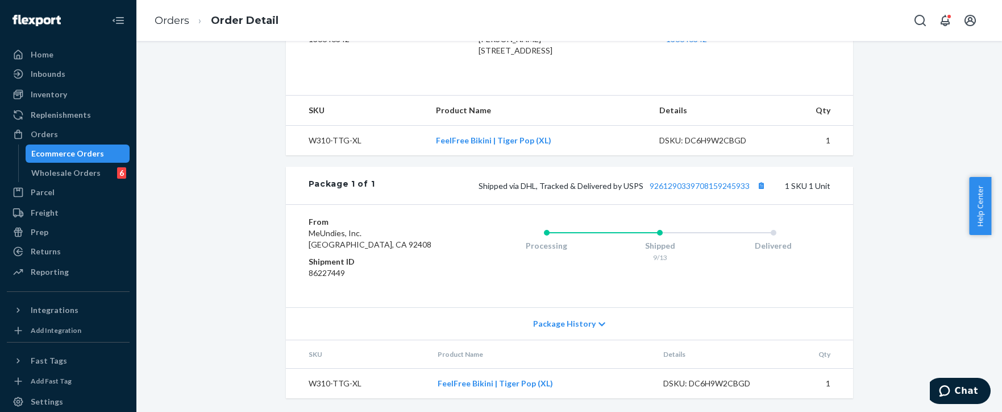
click at [328, 278] on dd "86227449" at bounding box center [377, 272] width 136 height 11
click at [328, 277] on dd "86227449" at bounding box center [377, 272] width 136 height 11
click at [175, 23] on link "Orders" at bounding box center [172, 20] width 35 height 13
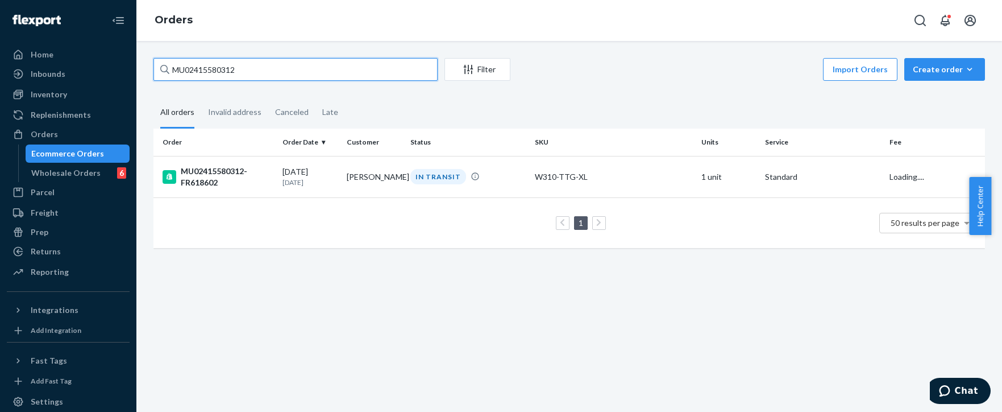
click at [270, 63] on input "MU02415580312" at bounding box center [296, 69] width 284 height 23
paste input "481"
type input "MU02415580481"
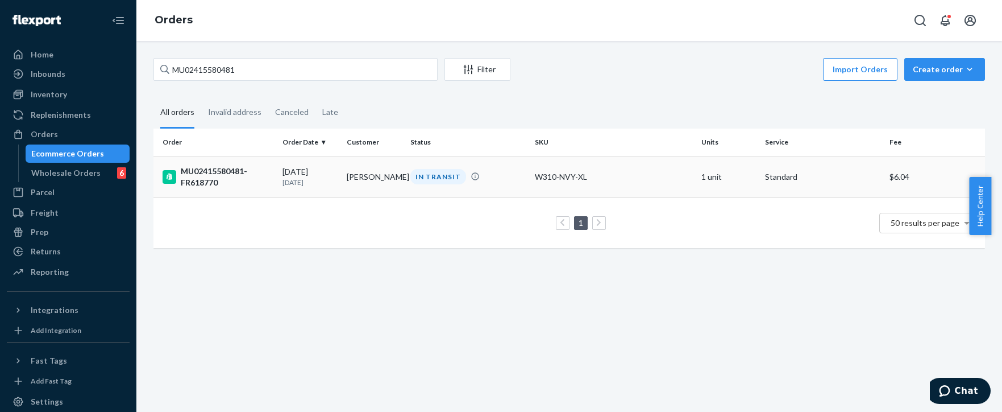
click at [371, 175] on td "[PERSON_NAME]" at bounding box center [374, 177] width 64 height 42
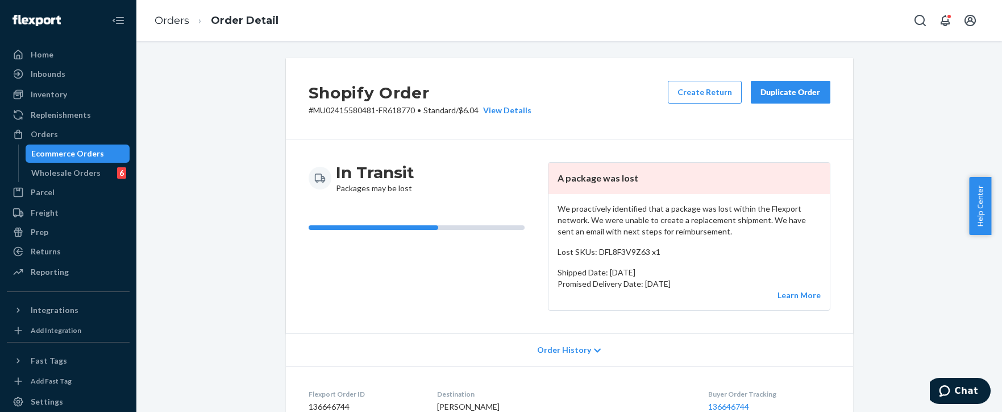
scroll to position [284, 0]
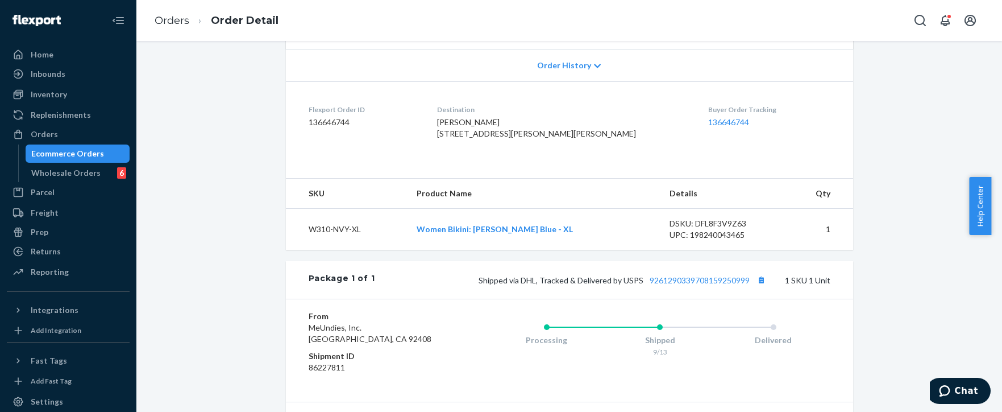
click at [322, 373] on dd "86227811" at bounding box center [377, 367] width 136 height 11
click at [163, 26] on link "Orders" at bounding box center [172, 20] width 35 height 13
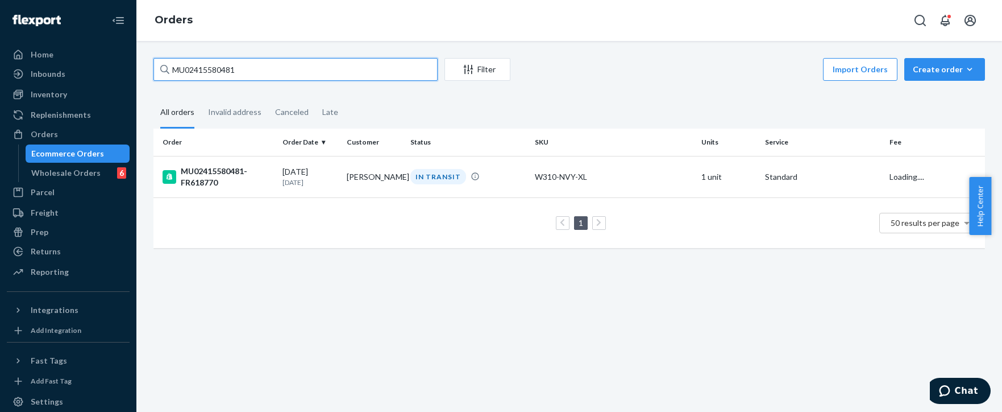
click at [272, 73] on input "MU02415580481" at bounding box center [296, 69] width 284 height 23
paste input "735"
type input "MU02415580735"
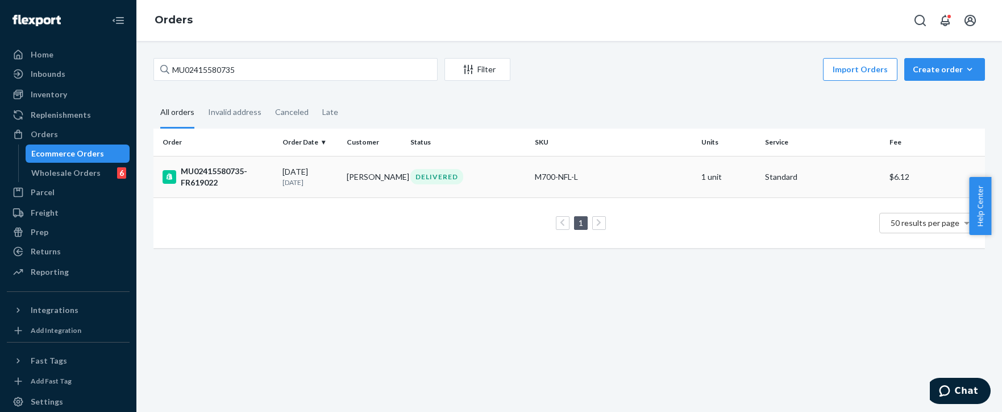
click at [351, 170] on td "[PERSON_NAME]" at bounding box center [374, 177] width 64 height 42
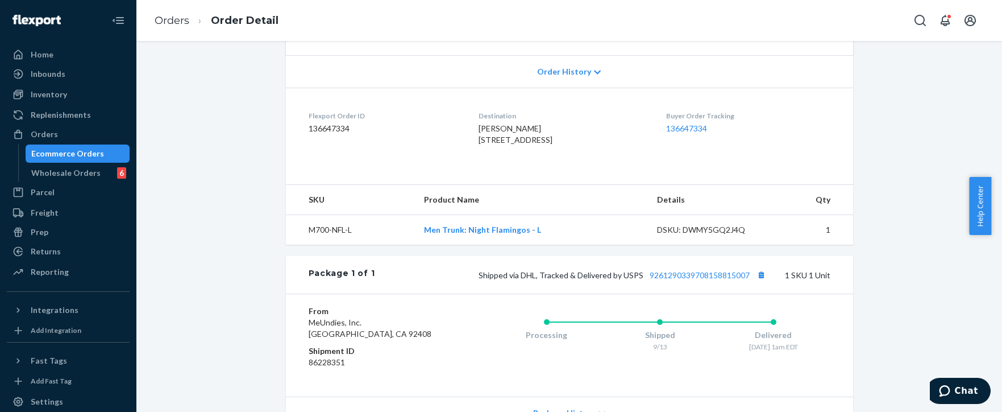
scroll to position [342, 0]
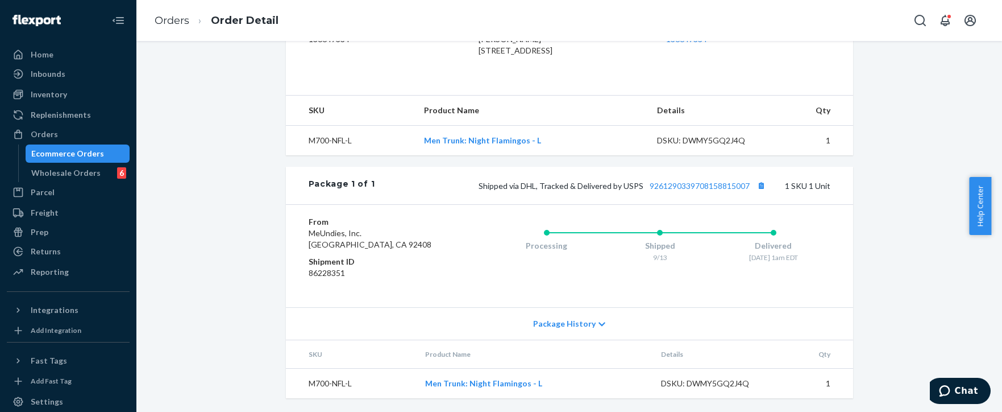
click at [476, 237] on div "Processing Shipped 9/13 Delivered [DATE] 1am EDT" at bounding box center [638, 256] width 386 height 80
click at [321, 267] on dd "86228351" at bounding box center [377, 272] width 136 height 11
